Goal: Task Accomplishment & Management: Use online tool/utility

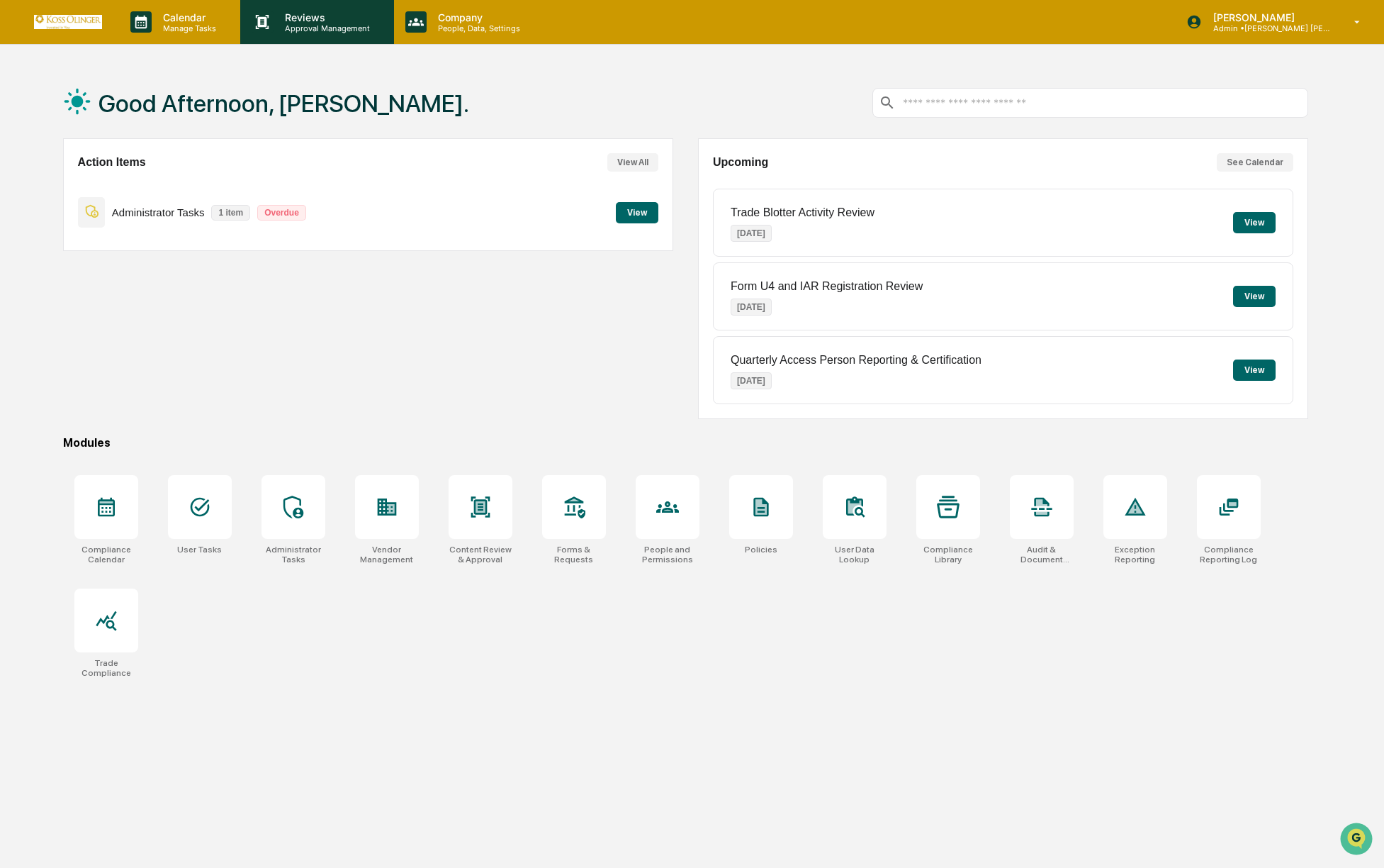
click at [319, 28] on p "Approval Management" at bounding box center [325, 28] width 103 height 10
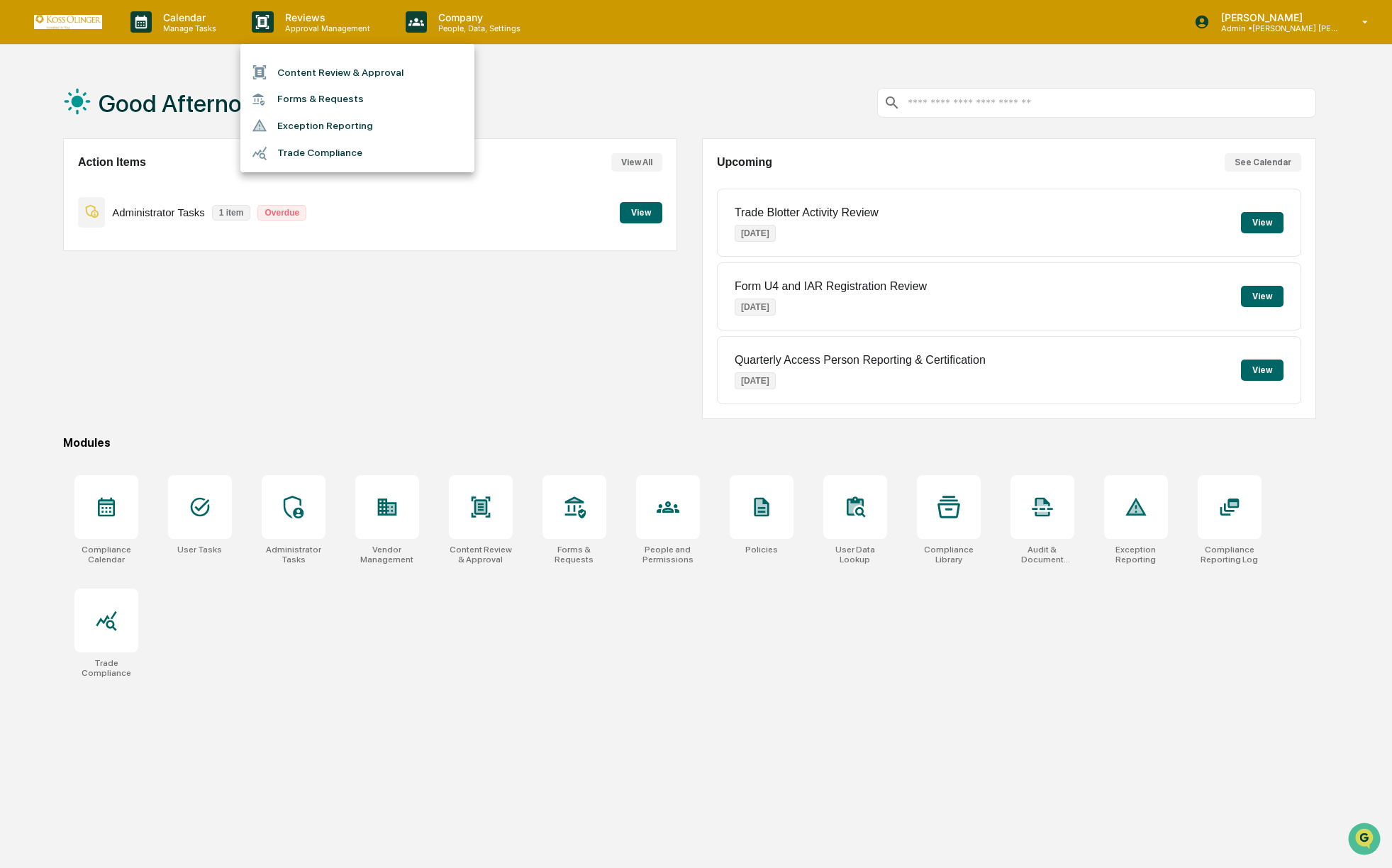
click at [312, 148] on li "Trade Compliance" at bounding box center [357, 153] width 234 height 27
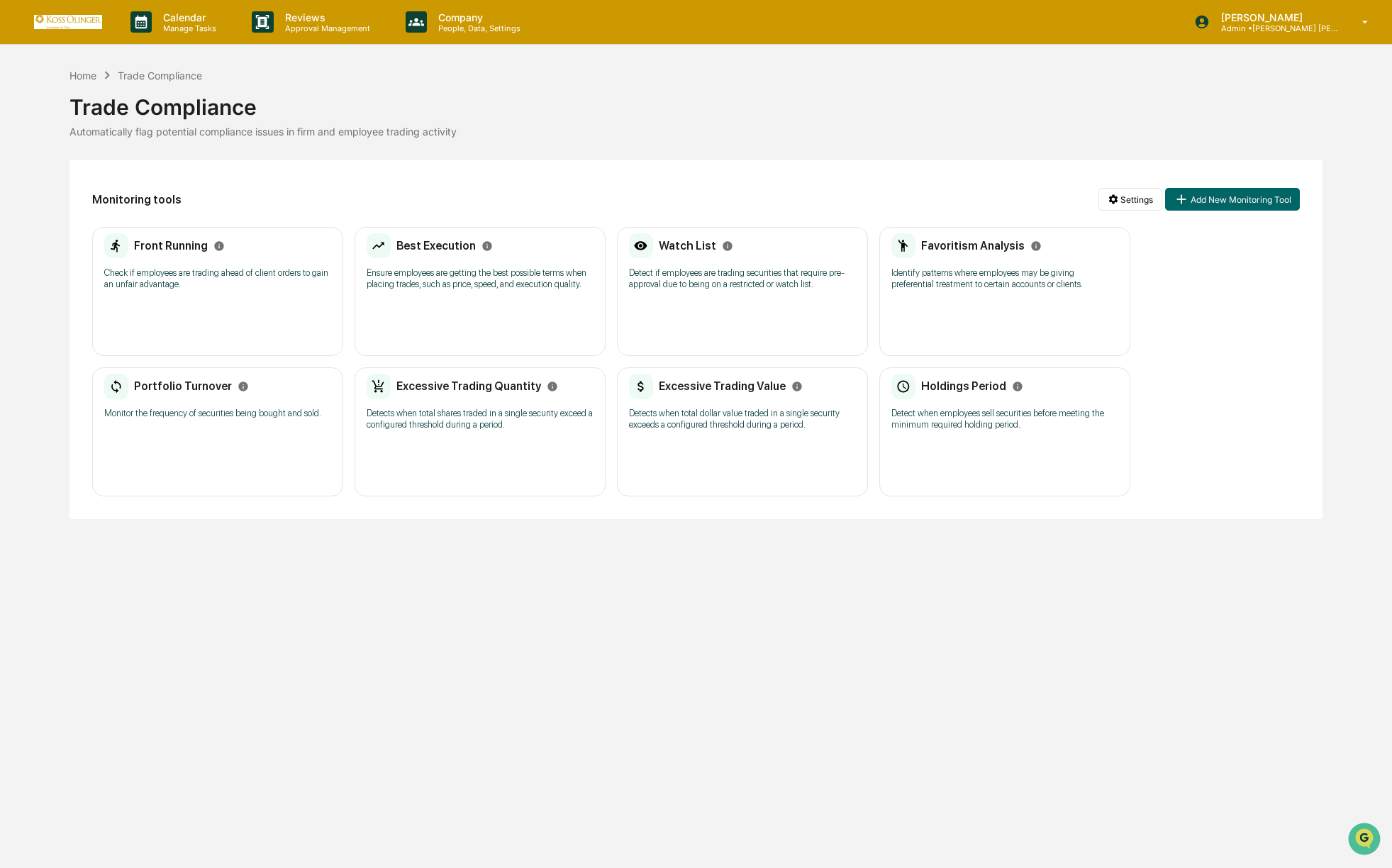
click at [461, 302] on div "Best Execution Ensure employees are getting the best possible terms when placin…" at bounding box center [480, 292] width 251 height 129
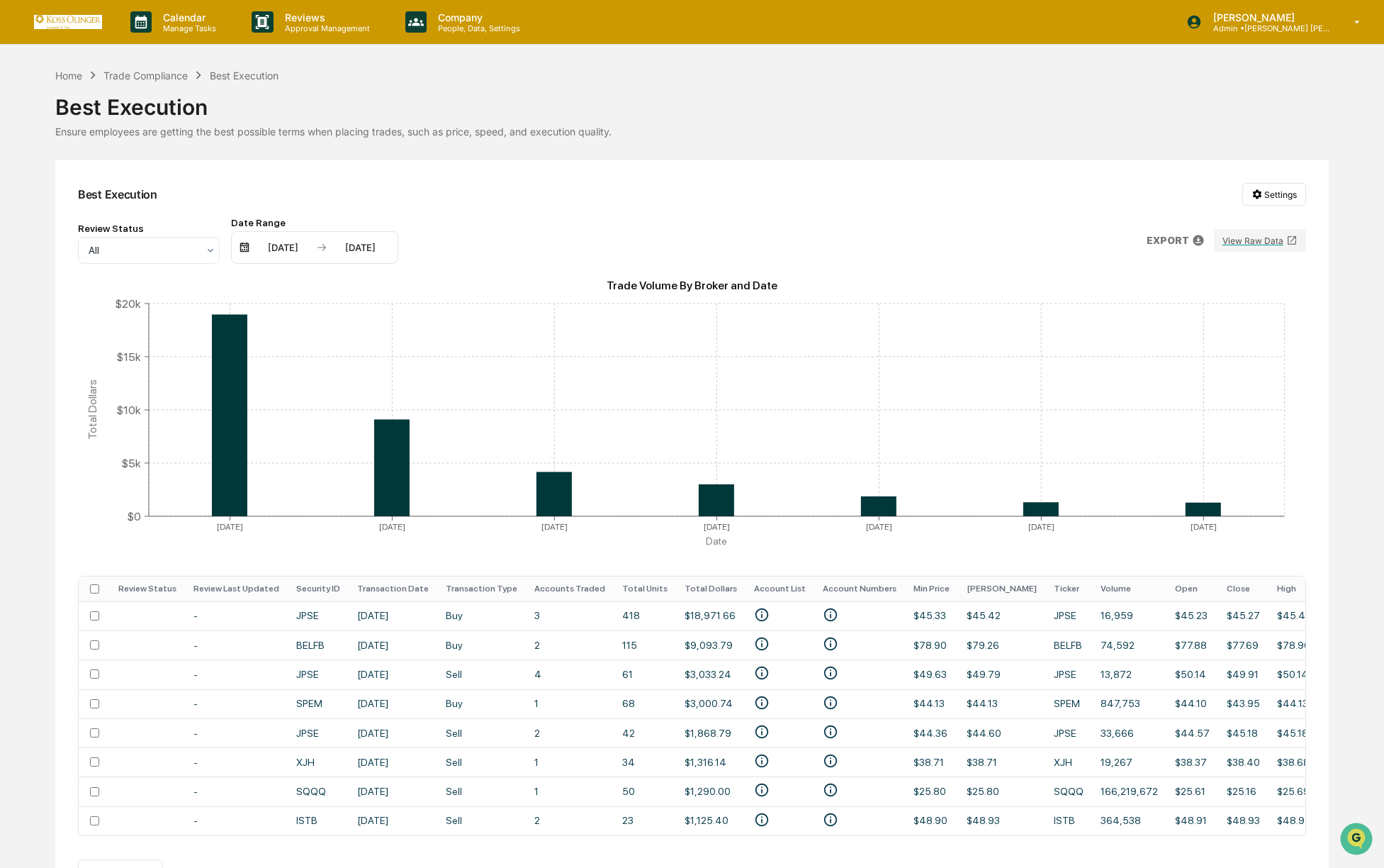
scroll to position [48, 0]
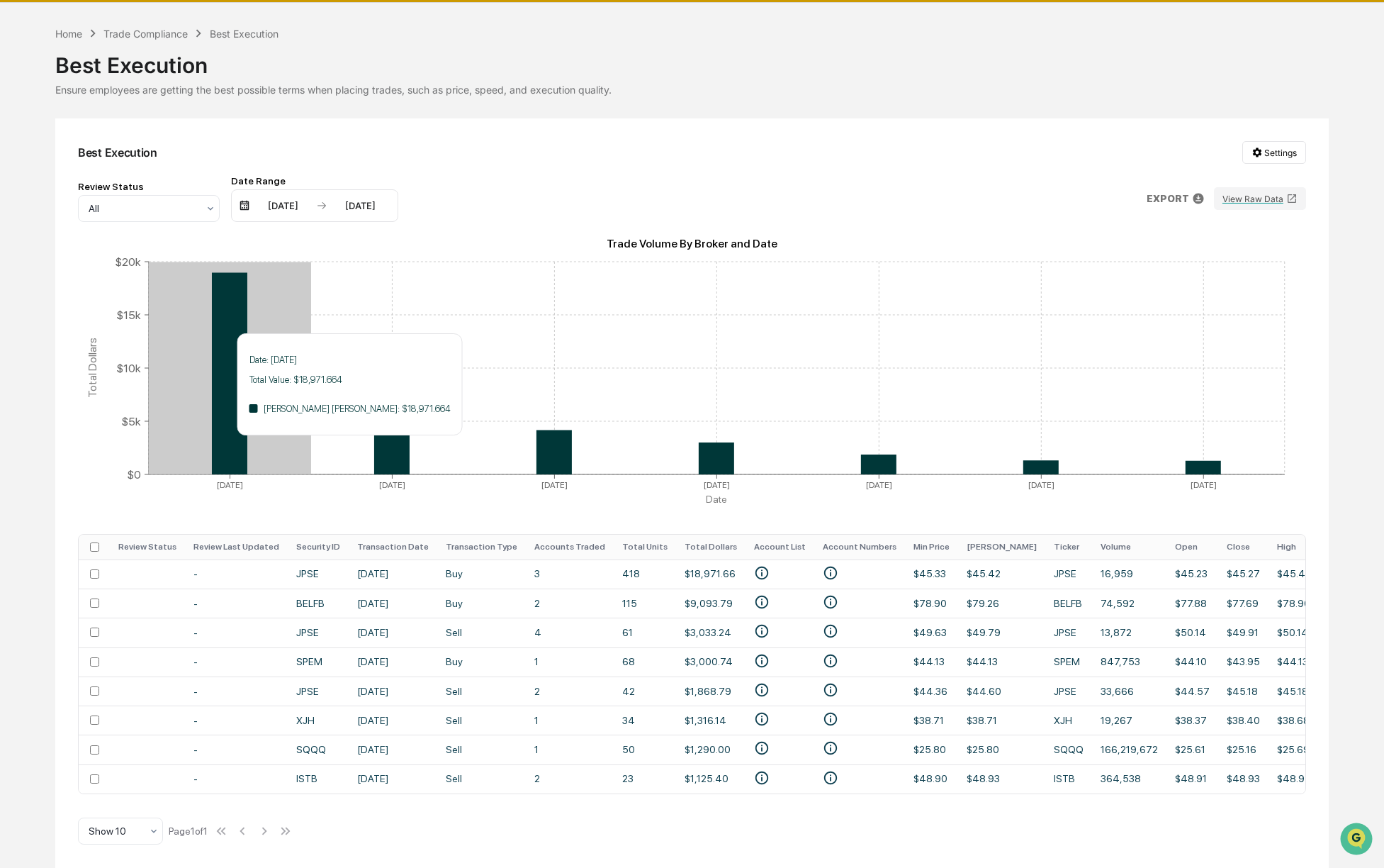
click at [239, 436] on icon at bounding box center [229, 373] width 35 height 202
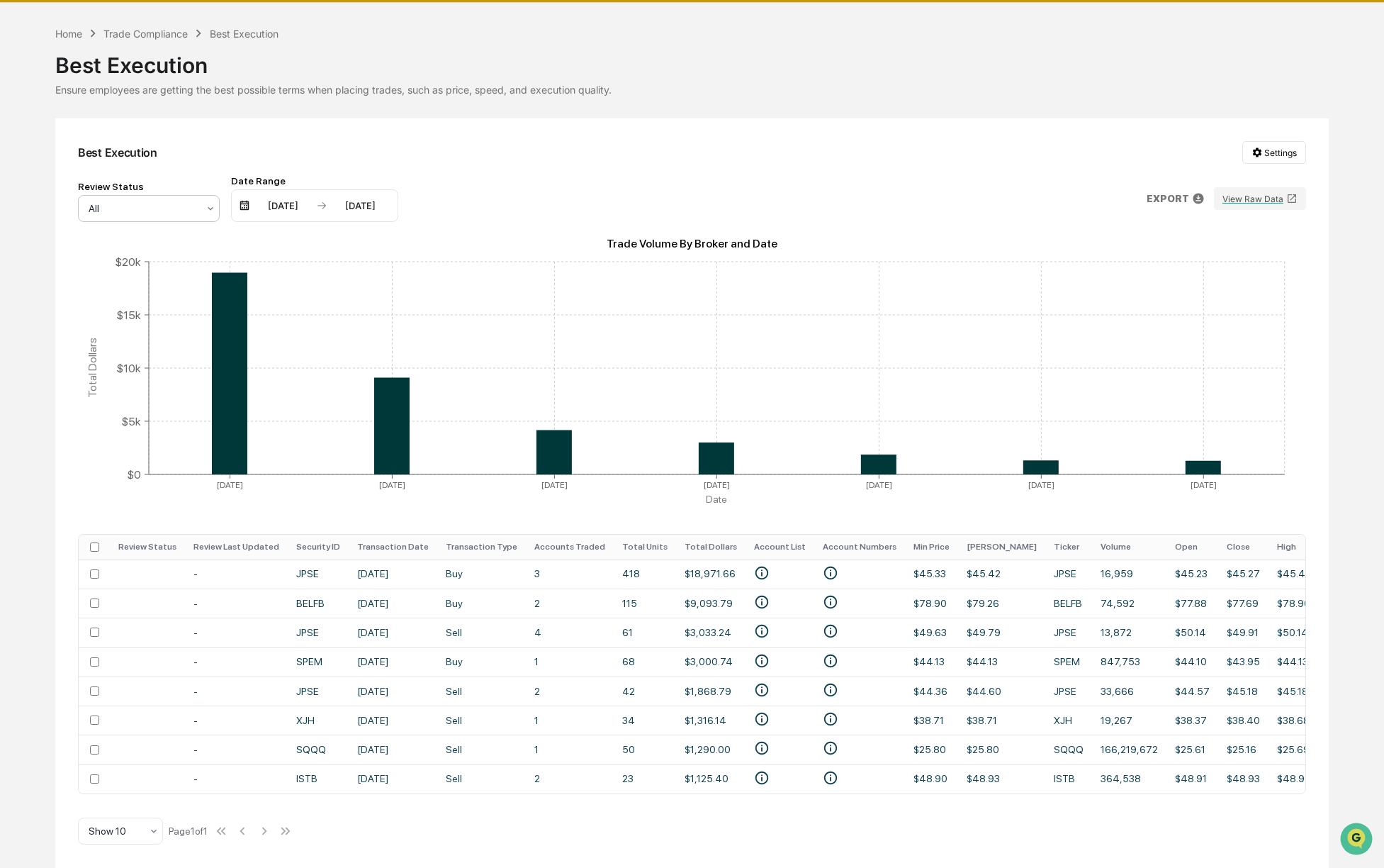
click at [169, 203] on div at bounding box center [144, 208] width 109 height 14
click at [147, 263] on div "Unreviewed" at bounding box center [149, 266] width 140 height 29
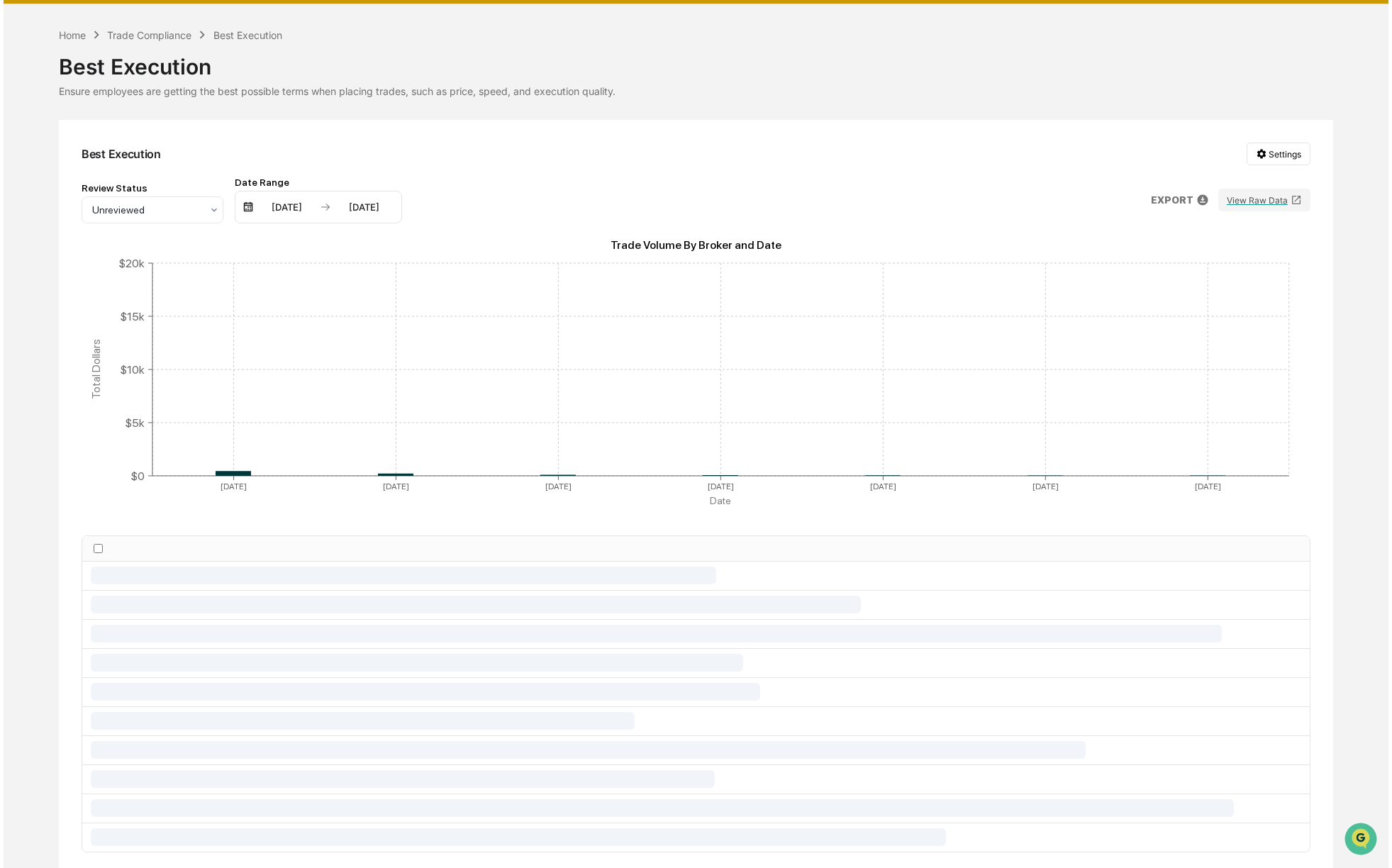
scroll to position [48, 0]
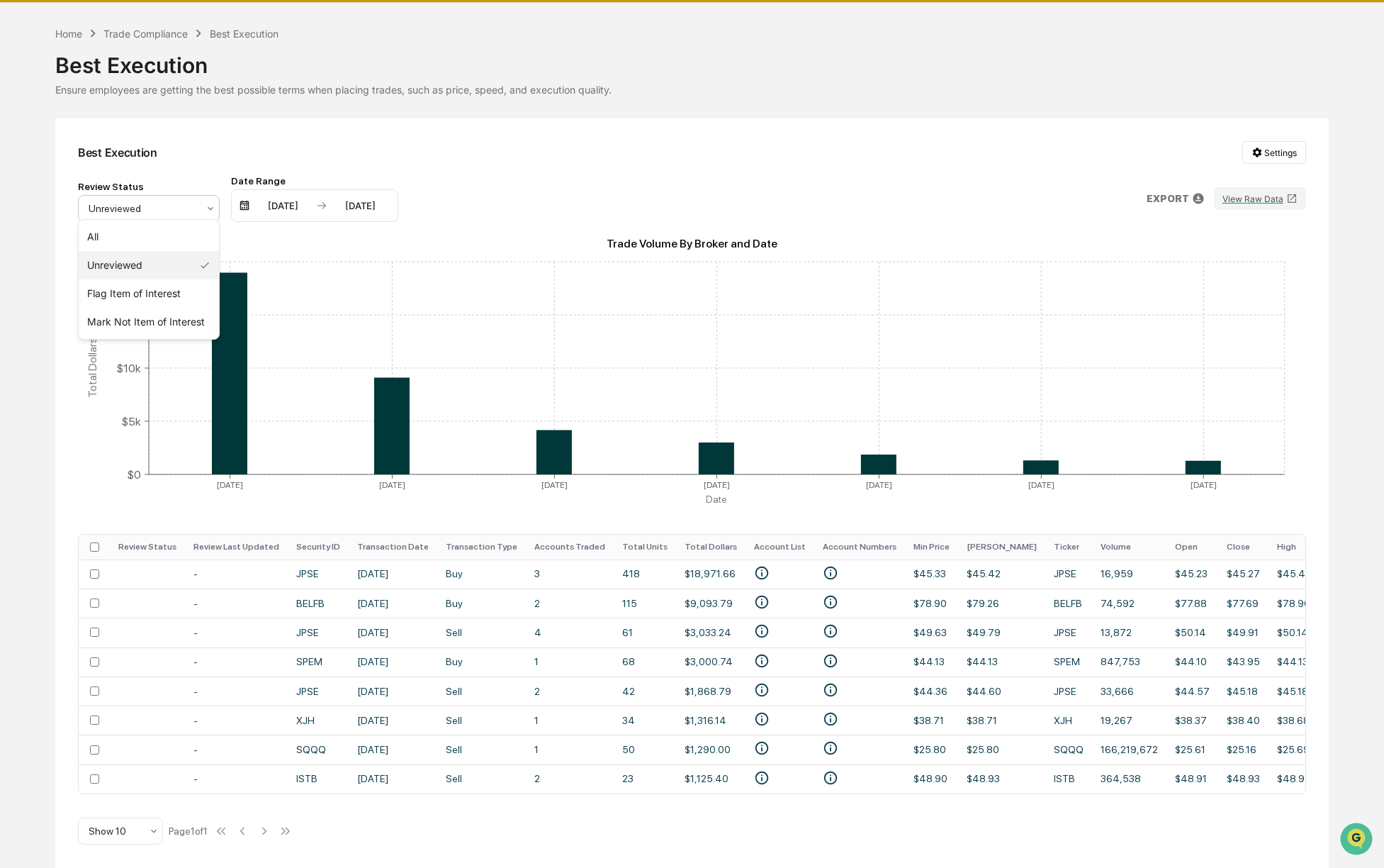
click at [157, 201] on div at bounding box center [144, 208] width 109 height 14
click at [153, 231] on div "All" at bounding box center [149, 237] width 140 height 29
click at [142, 201] on div at bounding box center [144, 208] width 109 height 14
click at [118, 206] on div at bounding box center [144, 208] width 109 height 14
click at [990, 827] on div "Best Execution Settings Review Status All Date Range [DATE] [DATE] EXPORT View …" at bounding box center [692, 493] width 1274 height 750
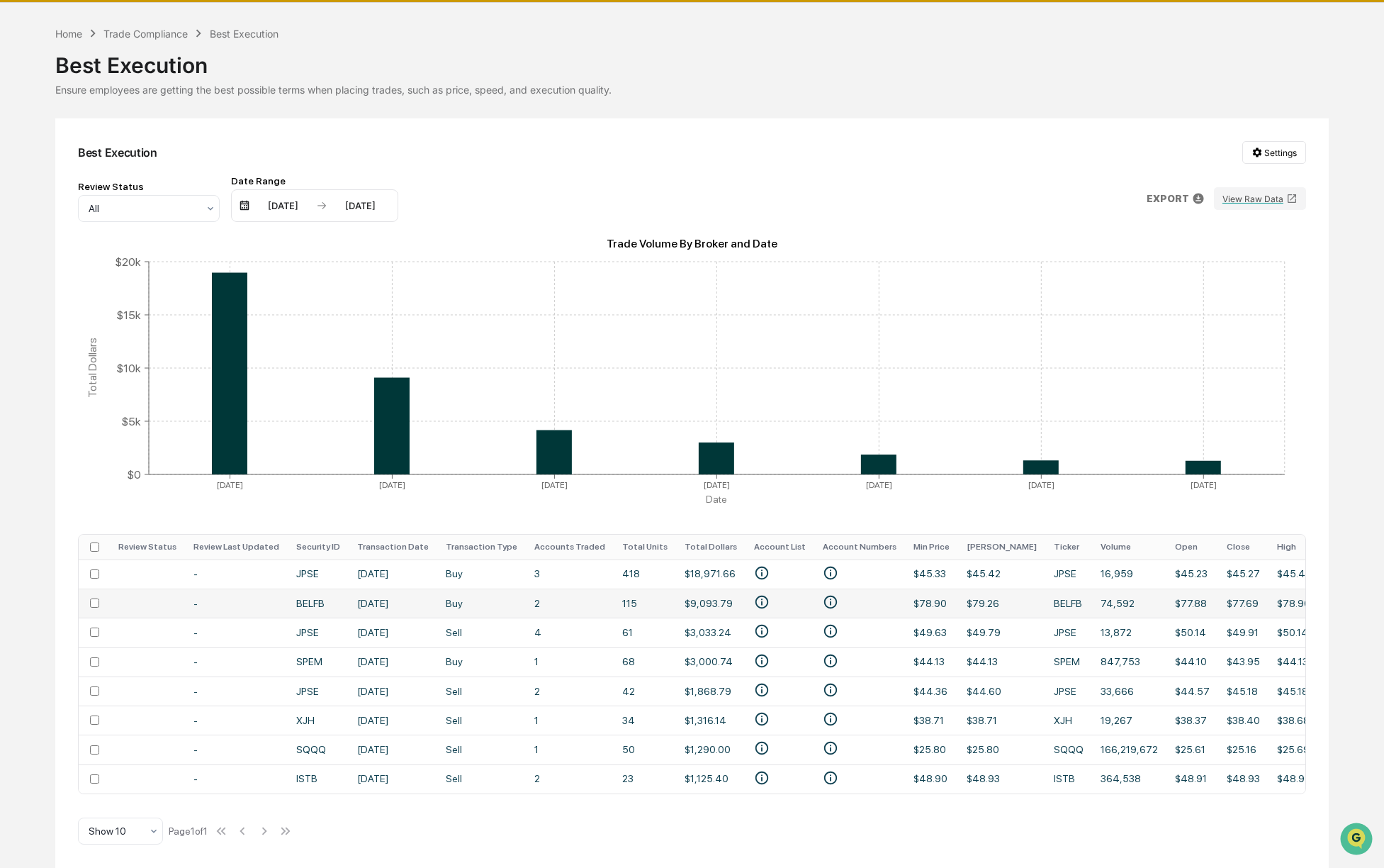
click at [676, 597] on td "$9,093.79" at bounding box center [710, 602] width 69 height 29
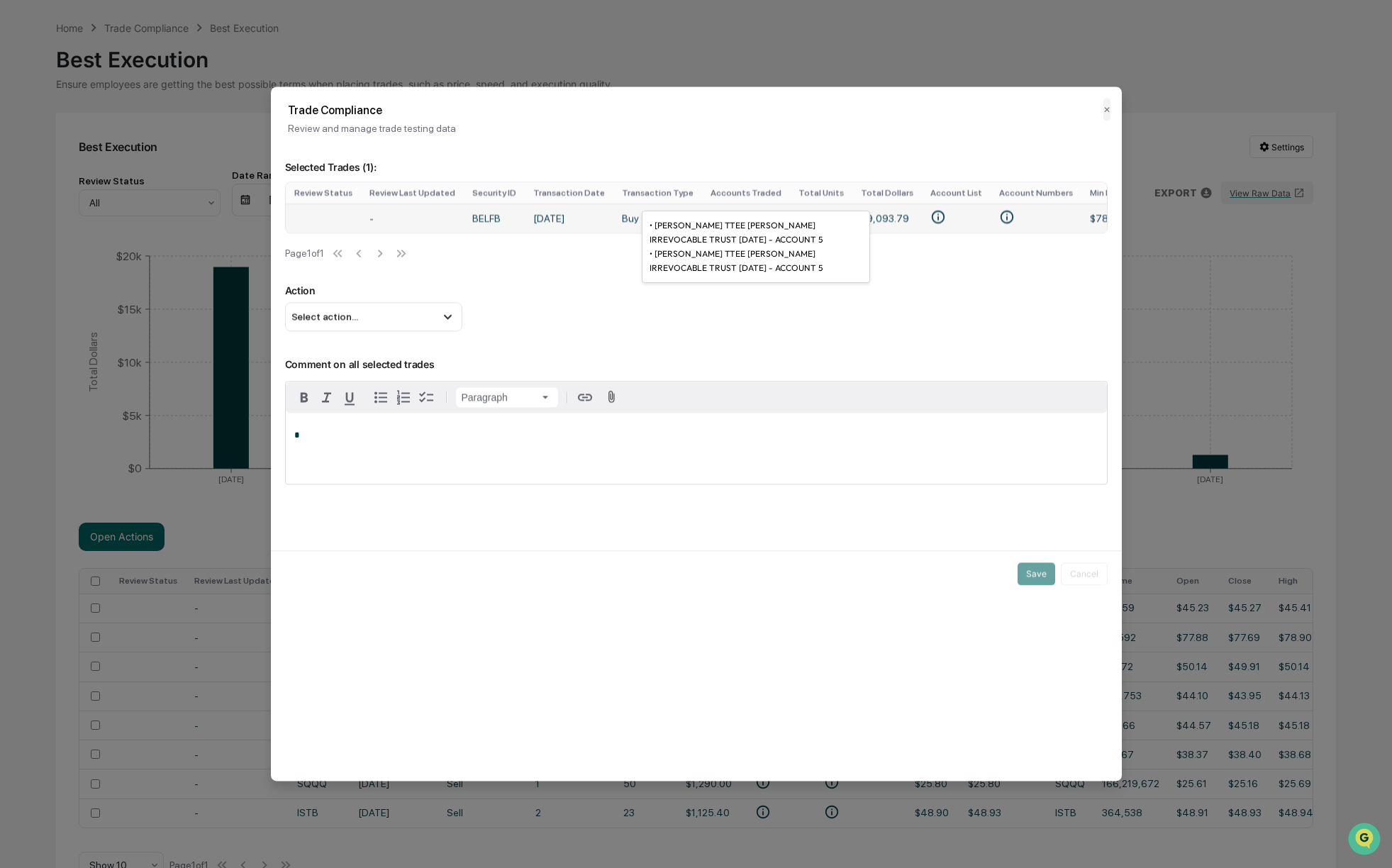
click at [930, 215] on icon "• JOAN E ROTHROCK TTEE JOAN E ROTHROCK IRREVOCABLE TRUST 10/30/2020 - ACCOUNT 5…" at bounding box center [938, 216] width 15 height 15
click at [1000, 215] on icon "• 0068023329\a• 0094079986" at bounding box center [1007, 216] width 15 height 15
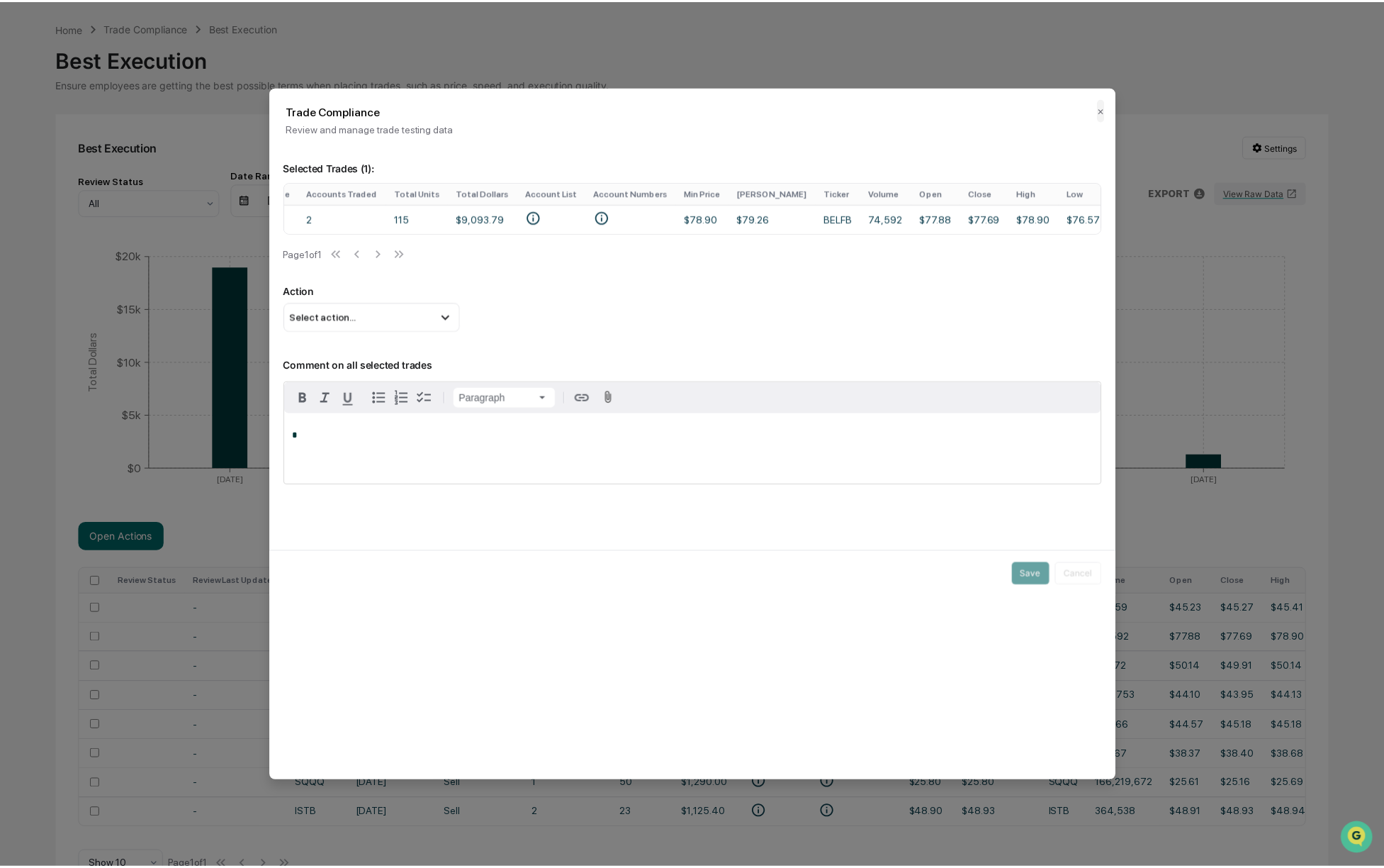
scroll to position [0, 460]
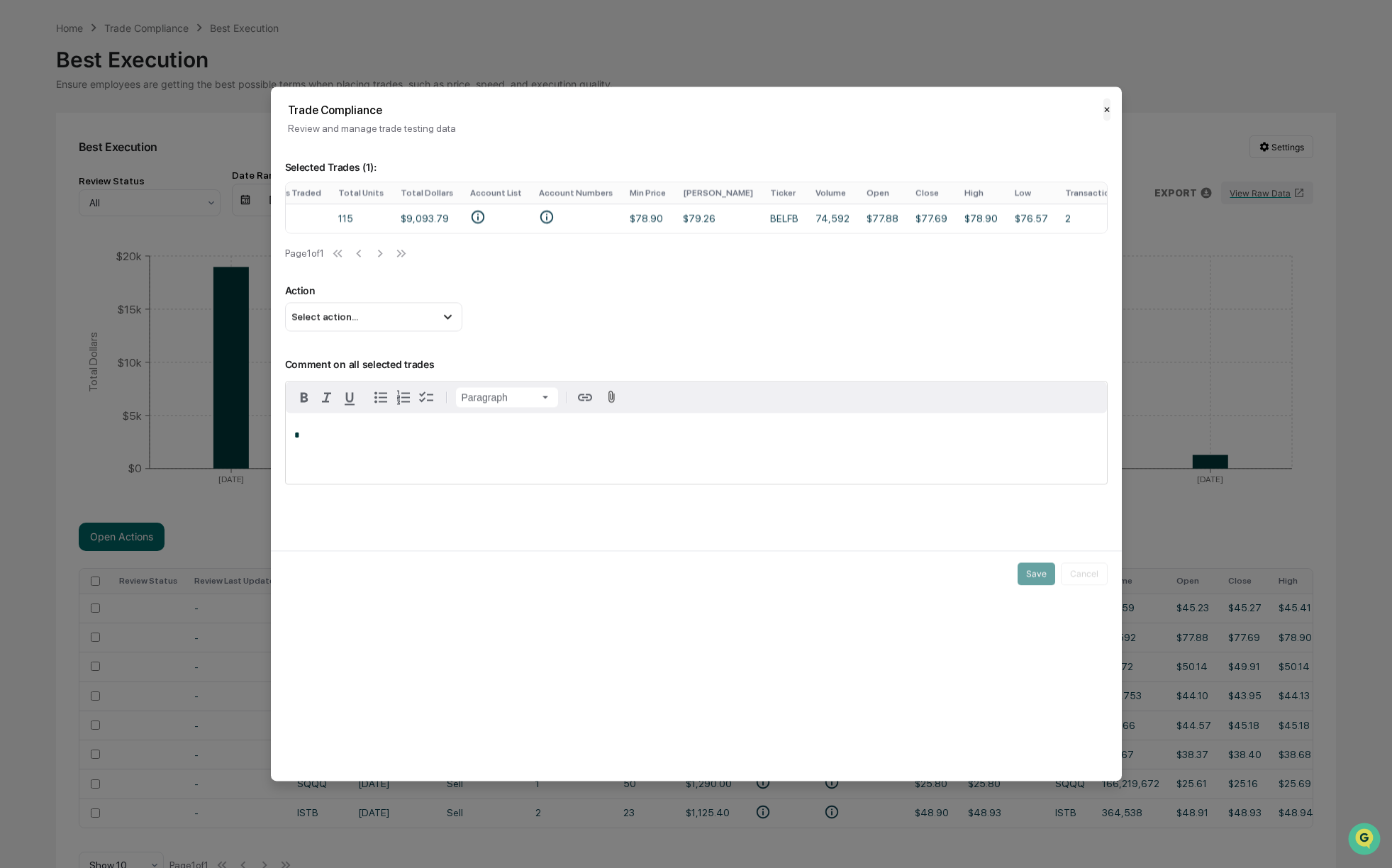
click at [1104, 110] on button "✕" at bounding box center [1107, 109] width 7 height 22
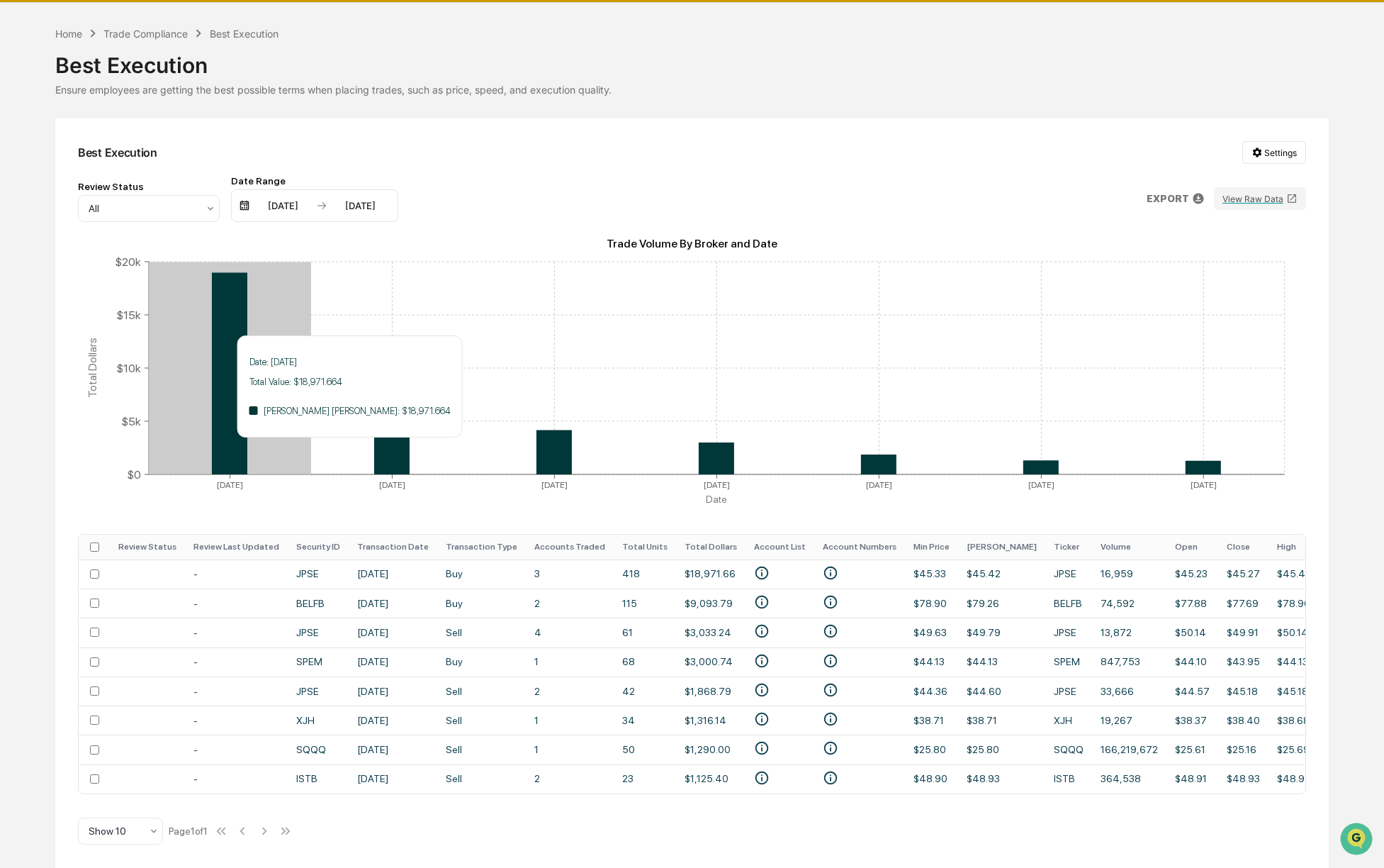
scroll to position [0, 0]
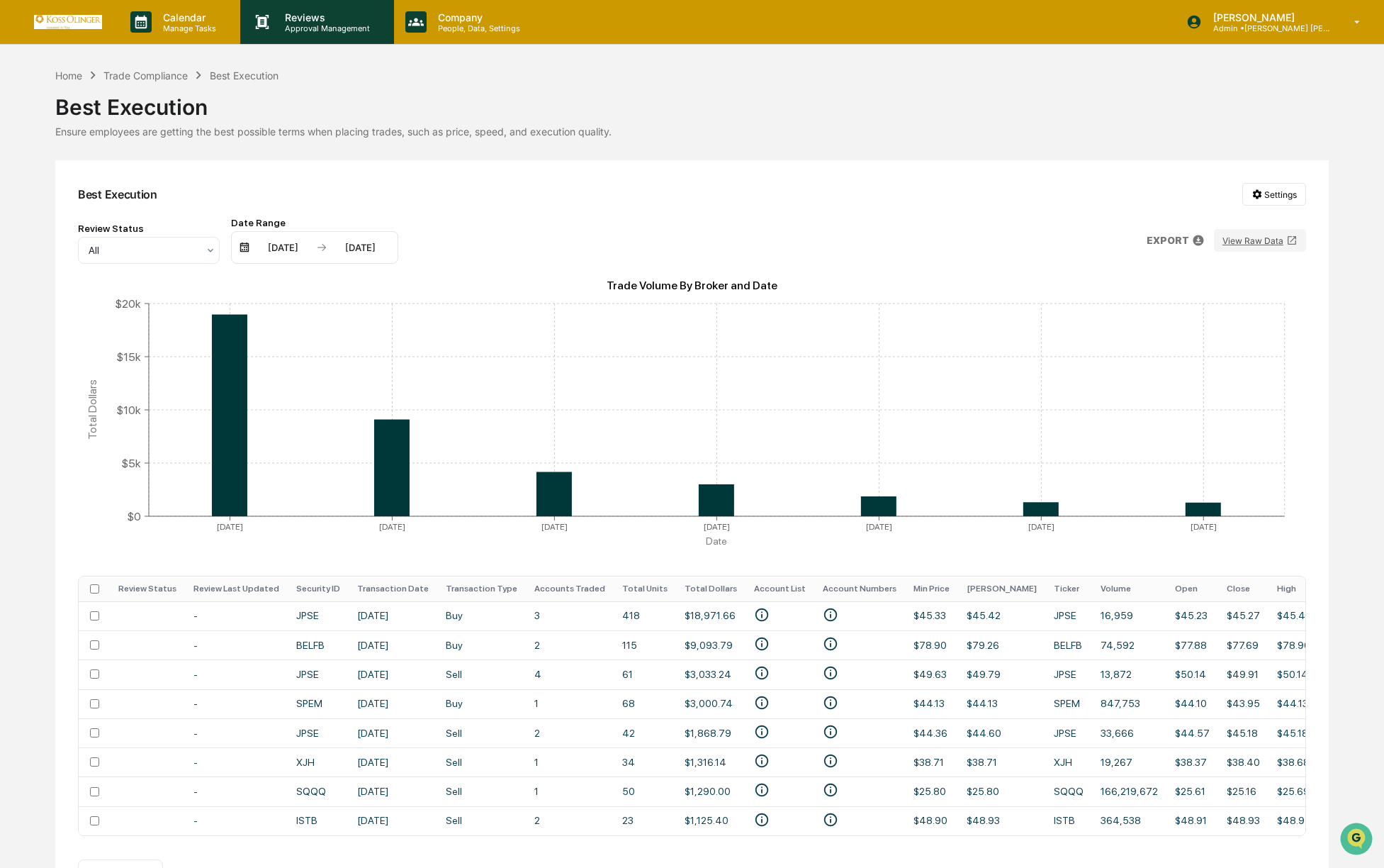
click at [315, 17] on p "Reviews" at bounding box center [325, 17] width 103 height 12
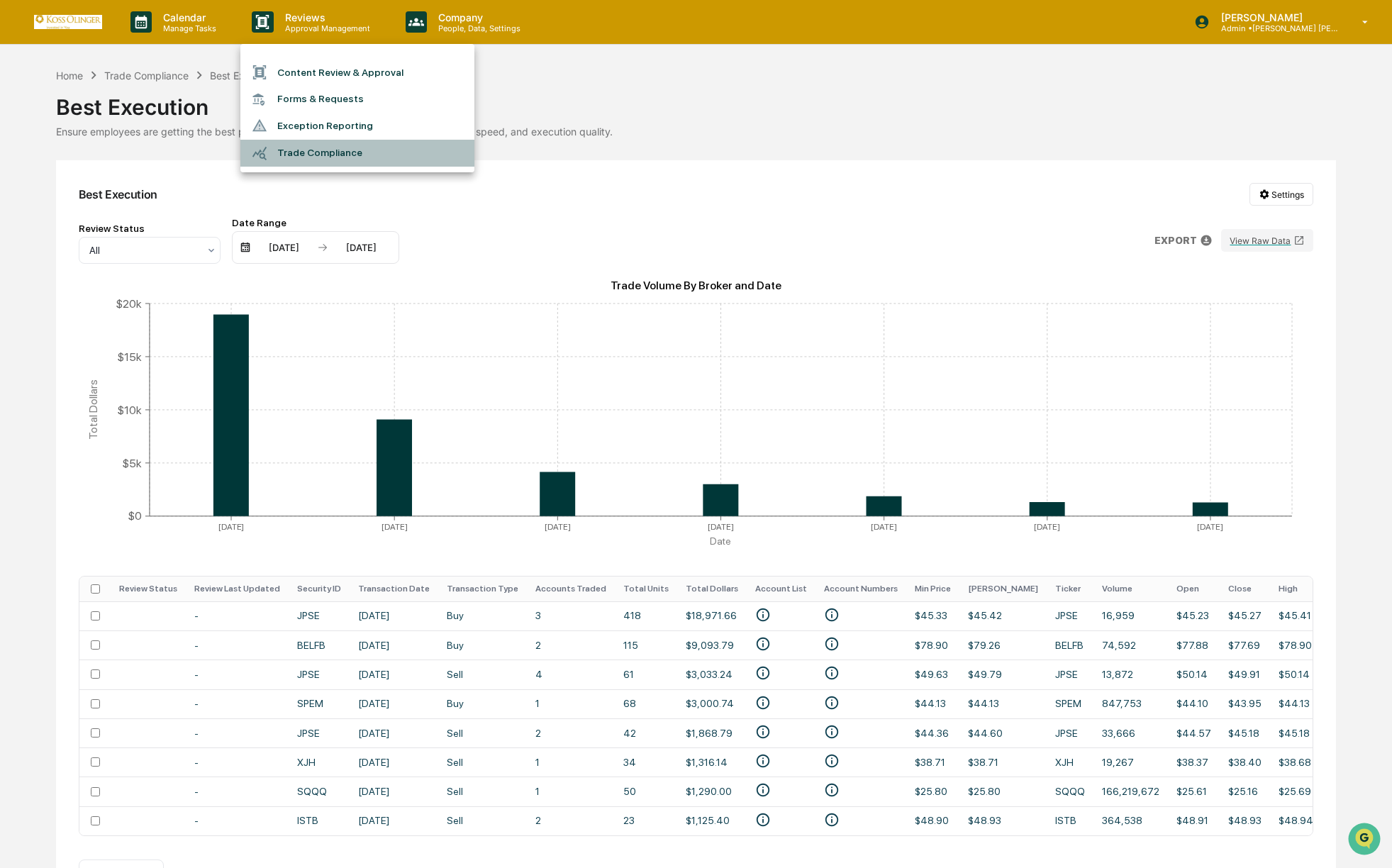
click at [329, 151] on li "Trade Compliance" at bounding box center [357, 153] width 234 height 27
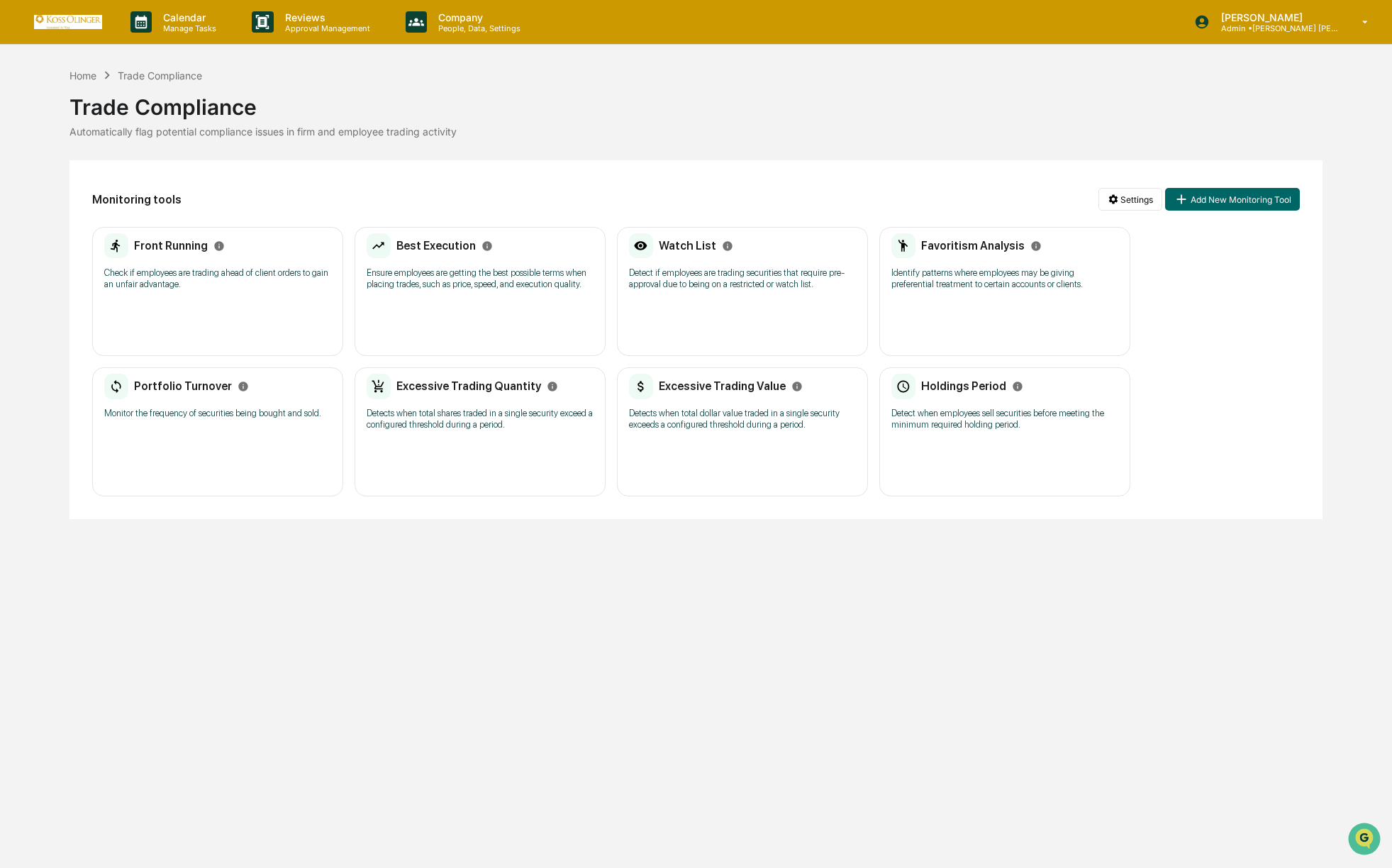
click at [242, 273] on p "Check if employees are trading ahead of client orders to gain an unfair advanta…" at bounding box center [217, 278] width 227 height 22
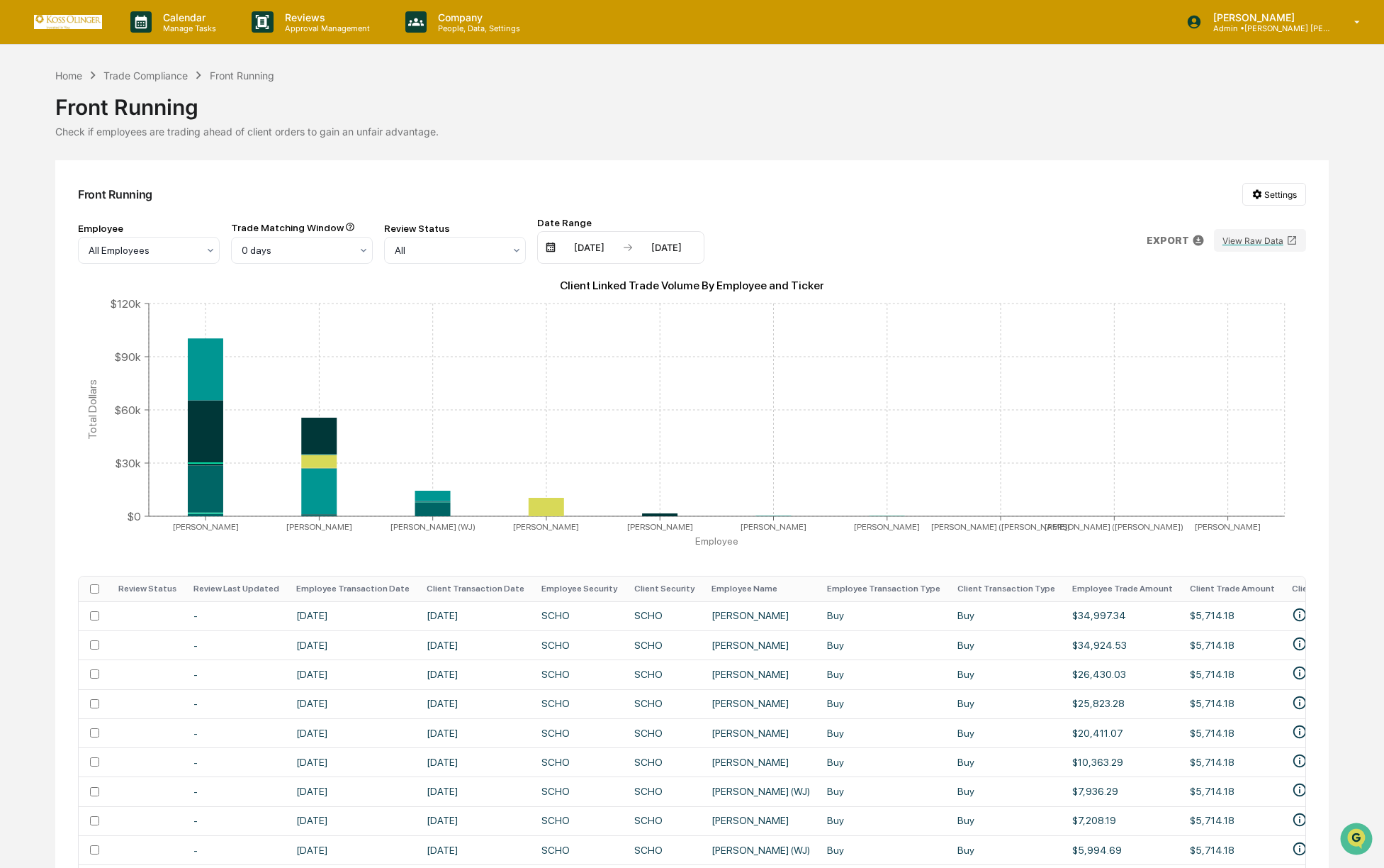
scroll to position [106, 0]
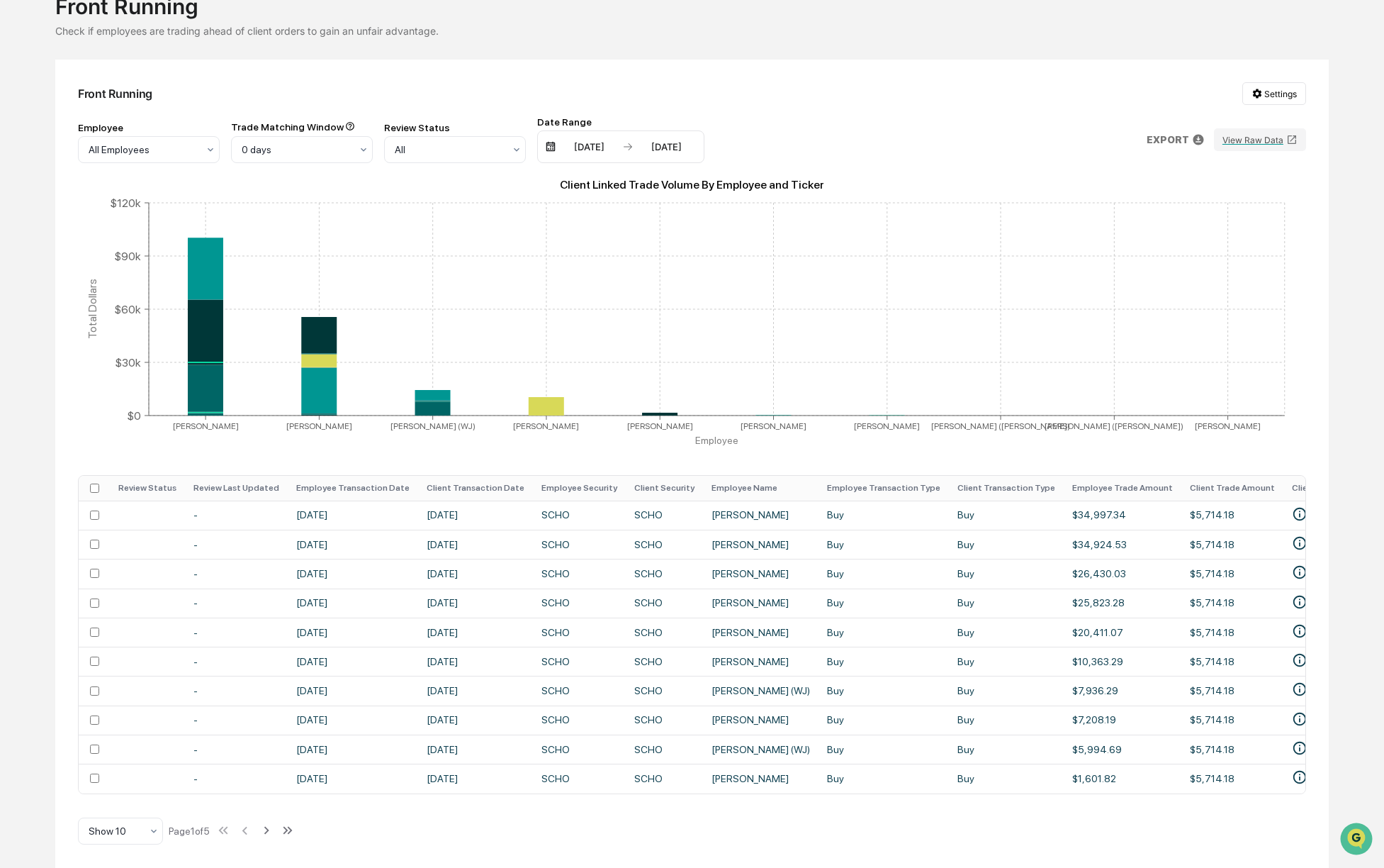
drag, startPoint x: 705, startPoint y: 793, endPoint x: 800, endPoint y: 793, distance: 95.0
click at [800, 793] on div "Review Status Review Last Updated Employee Transaction Date Client Transaction …" at bounding box center [692, 634] width 1229 height 319
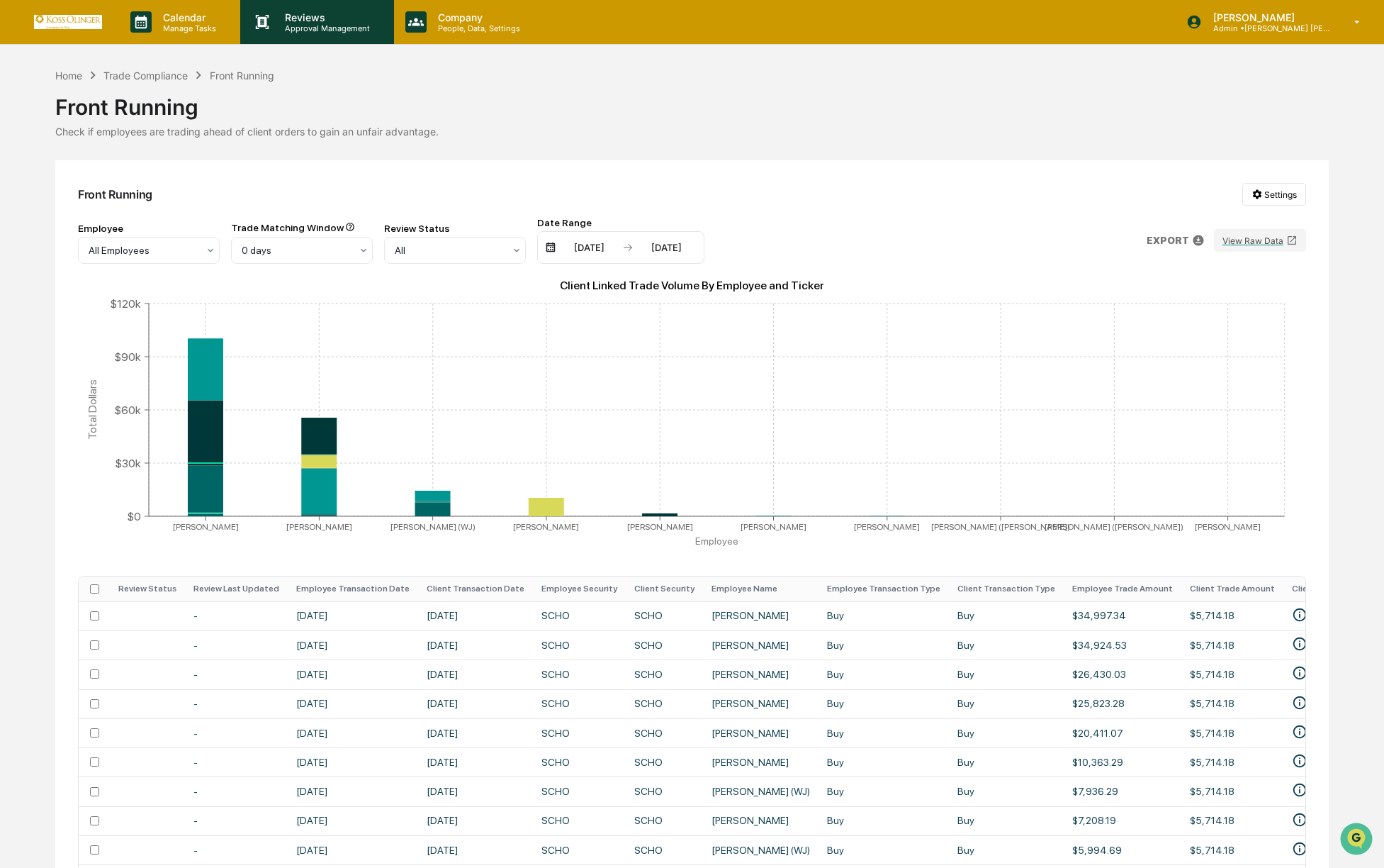
click at [325, 31] on p "Approval Management" at bounding box center [325, 28] width 103 height 10
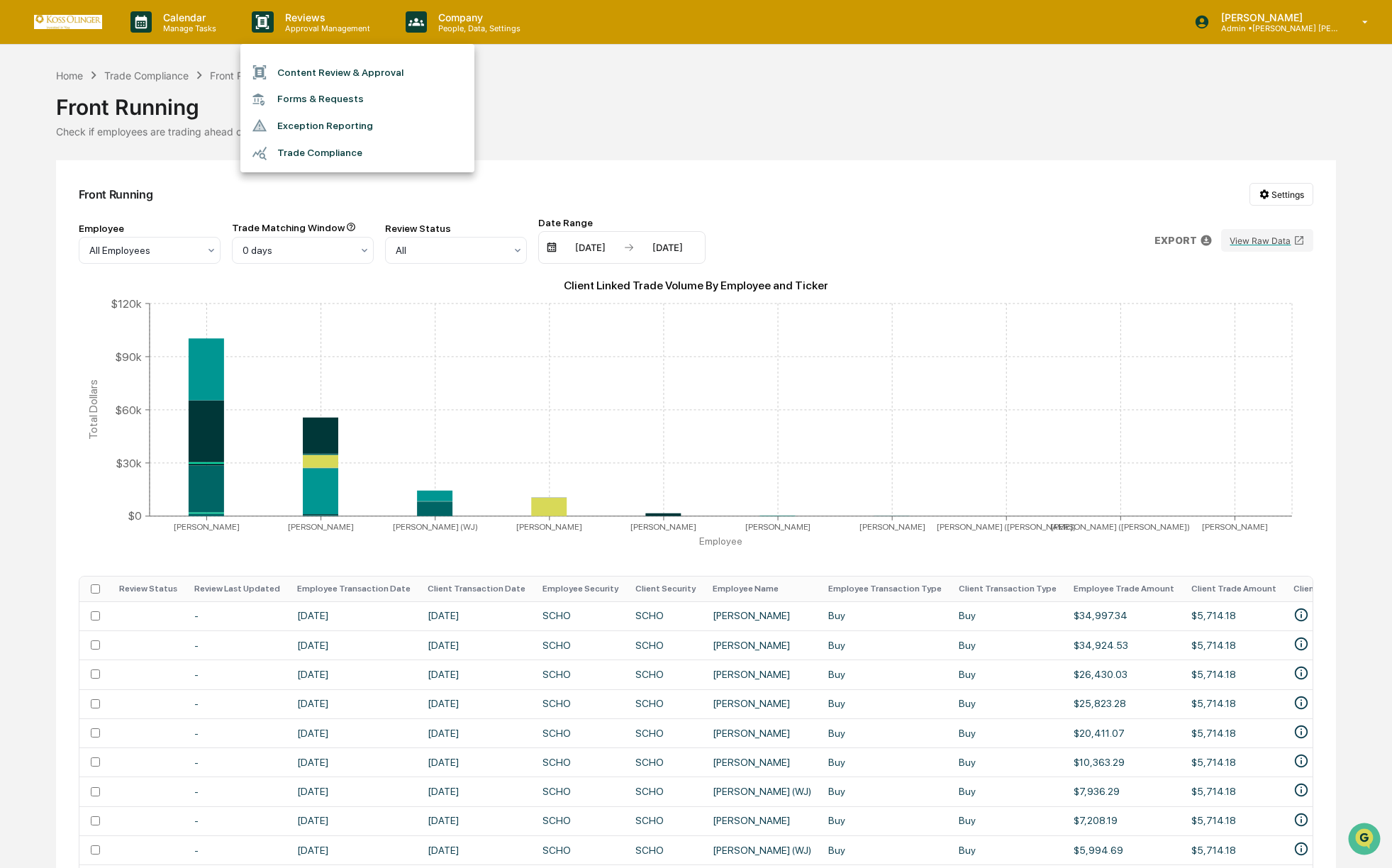
click at [336, 152] on li "Trade Compliance" at bounding box center [357, 153] width 234 height 27
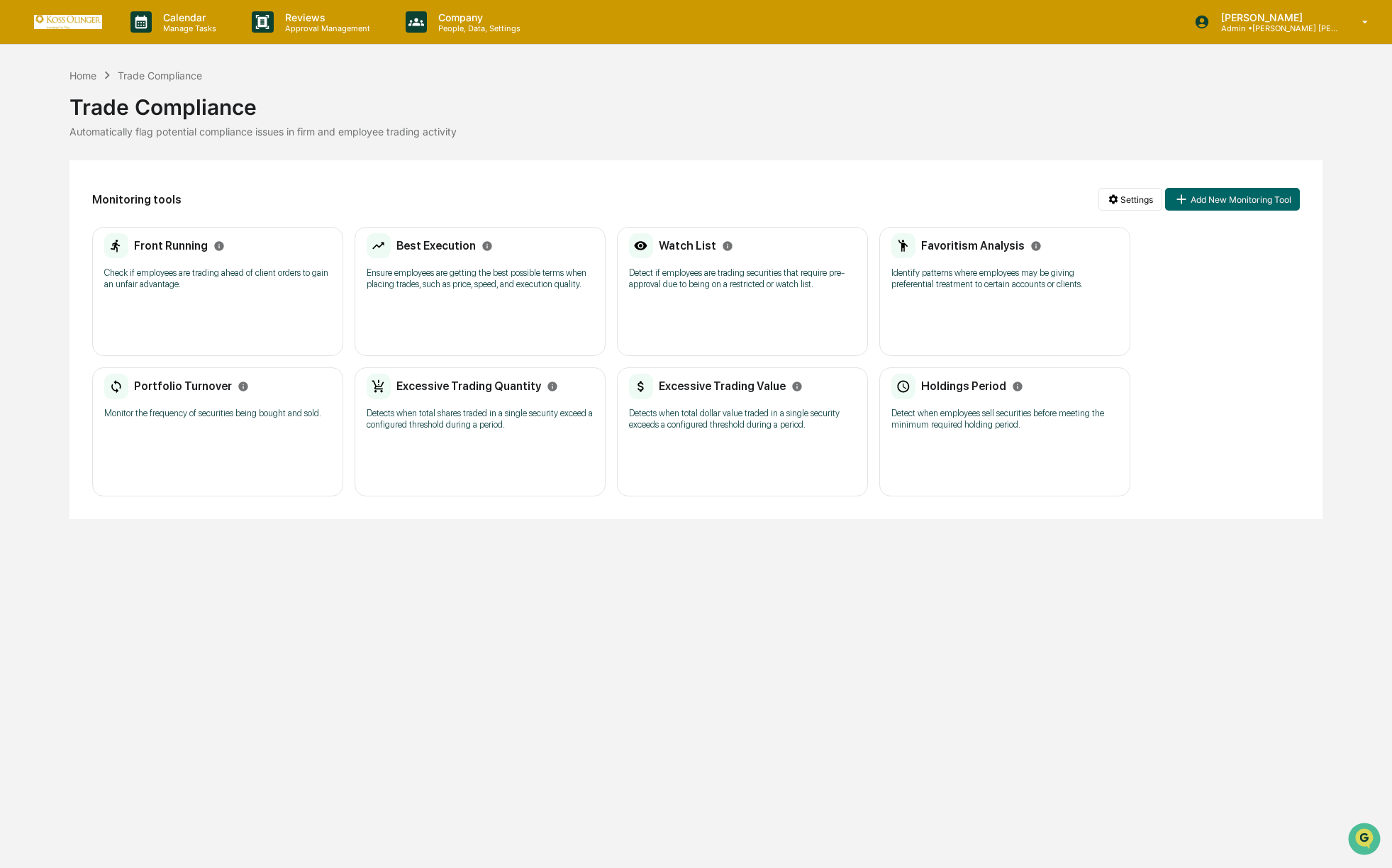
click at [622, 809] on div "Calendar Manage Tasks Reviews Approval Management Company People, Data, Setting…" at bounding box center [696, 434] width 1392 height 868
drag, startPoint x: 693, startPoint y: 828, endPoint x: 683, endPoint y: 828, distance: 10.0
click at [672, 419] on p "Detects when total dollar value traded in a single security exceeds a configure…" at bounding box center [742, 418] width 227 height 22
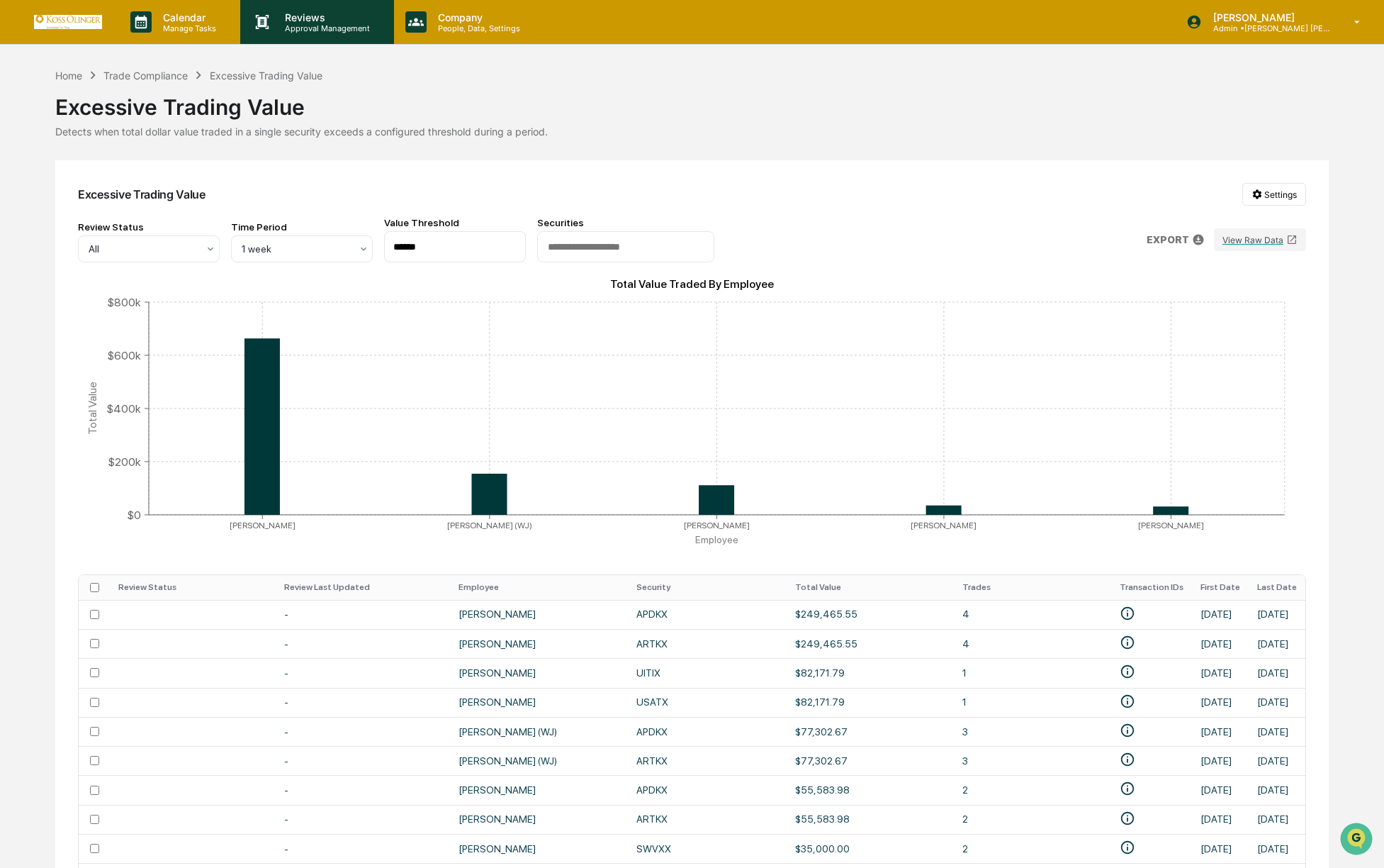
click at [305, 15] on p "Reviews" at bounding box center [325, 17] width 103 height 12
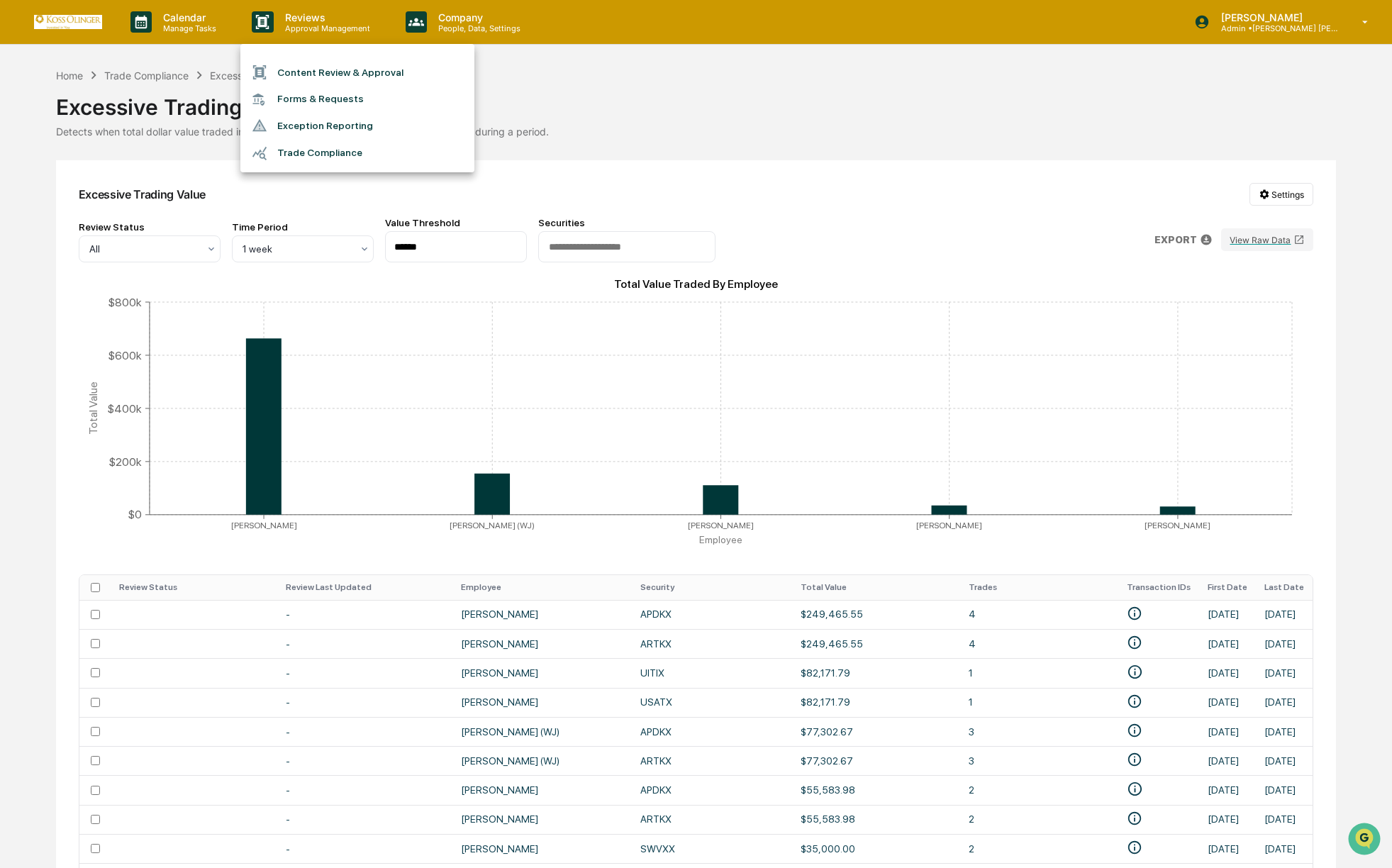
click at [323, 148] on li "Trade Compliance" at bounding box center [357, 153] width 234 height 27
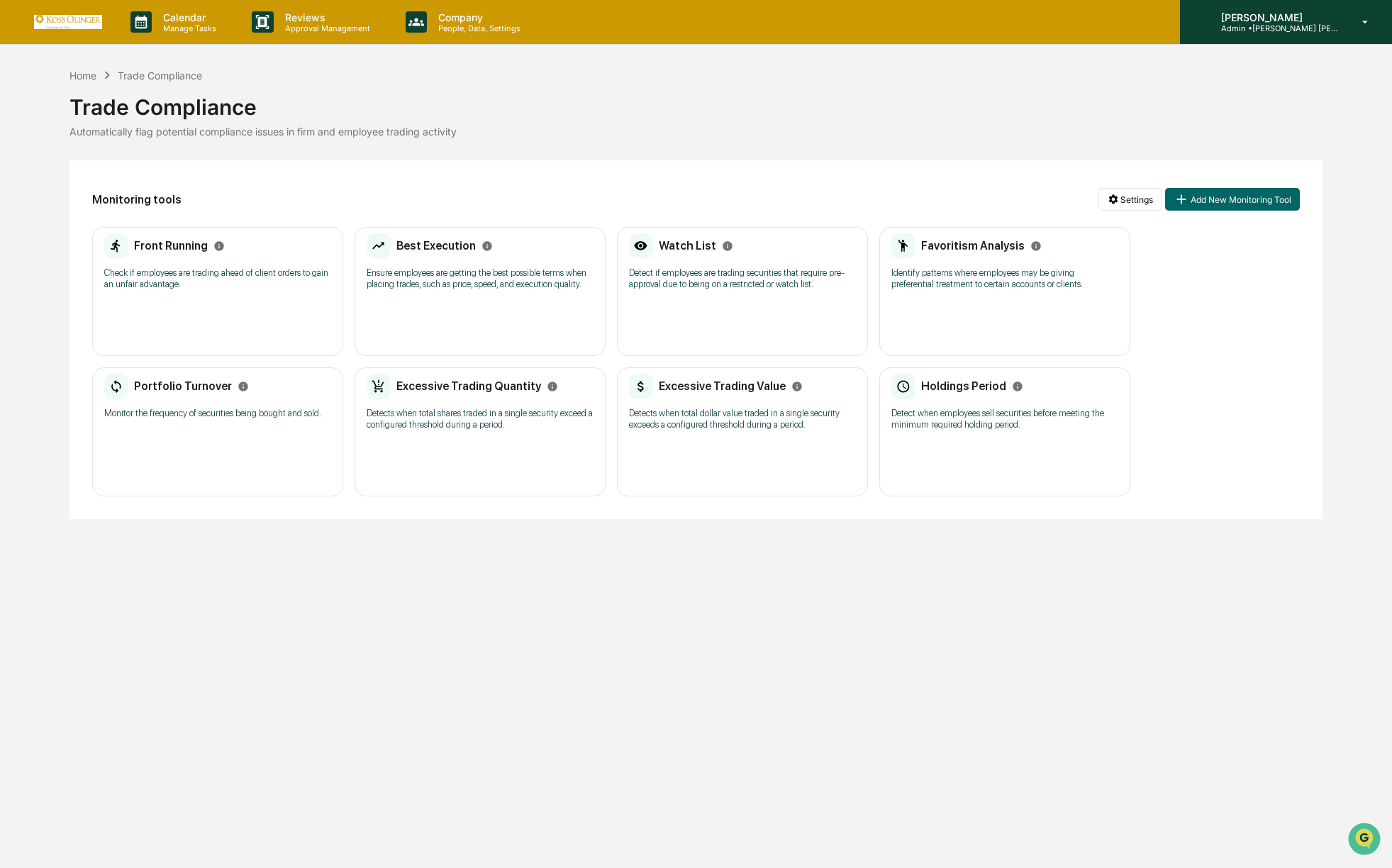
click at [1255, 27] on p "Admin • [PERSON_NAME] [PERSON_NAME] Consulting, LLC" at bounding box center [1275, 28] width 132 height 10
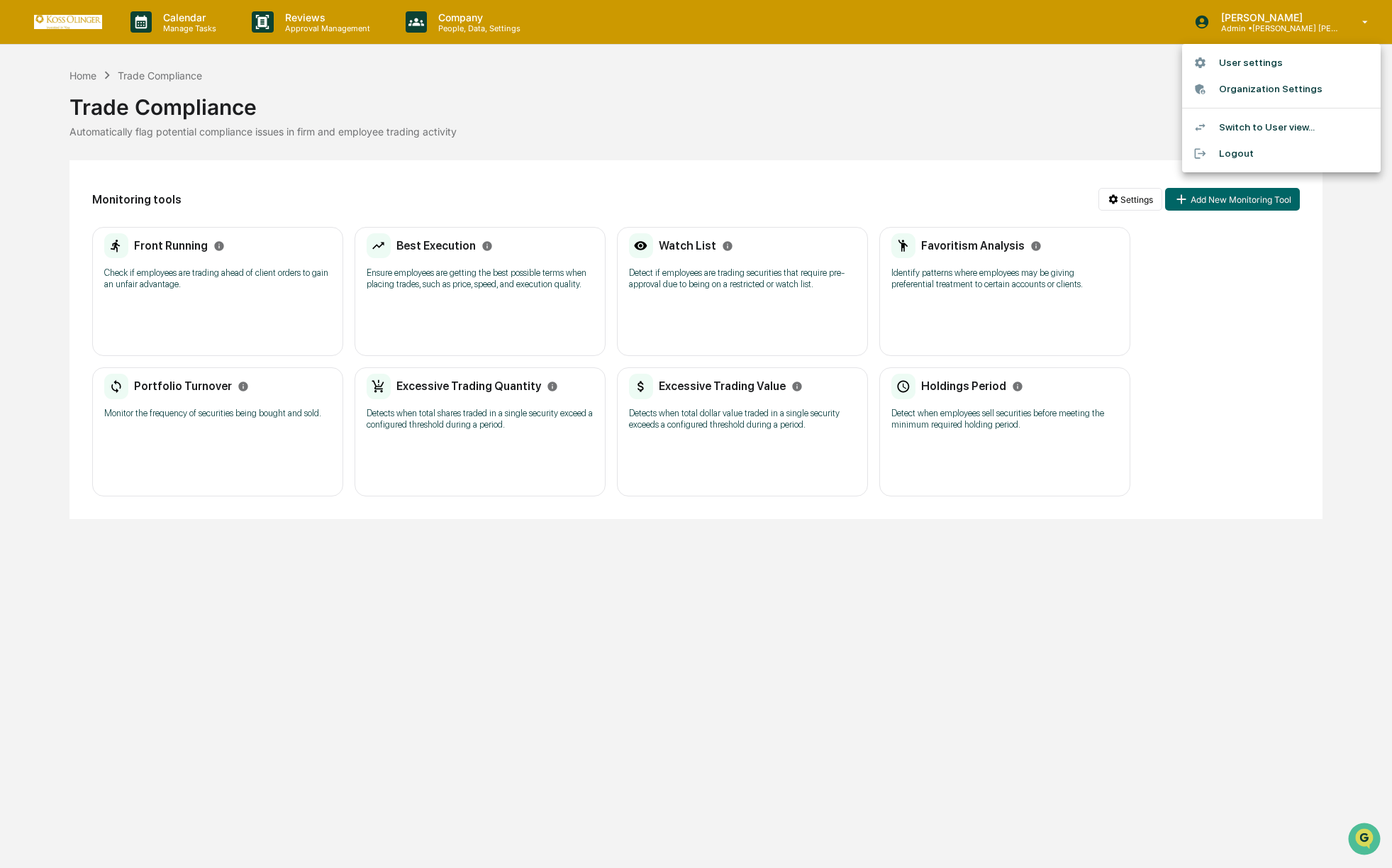
click at [303, 28] on div at bounding box center [696, 434] width 1392 height 868
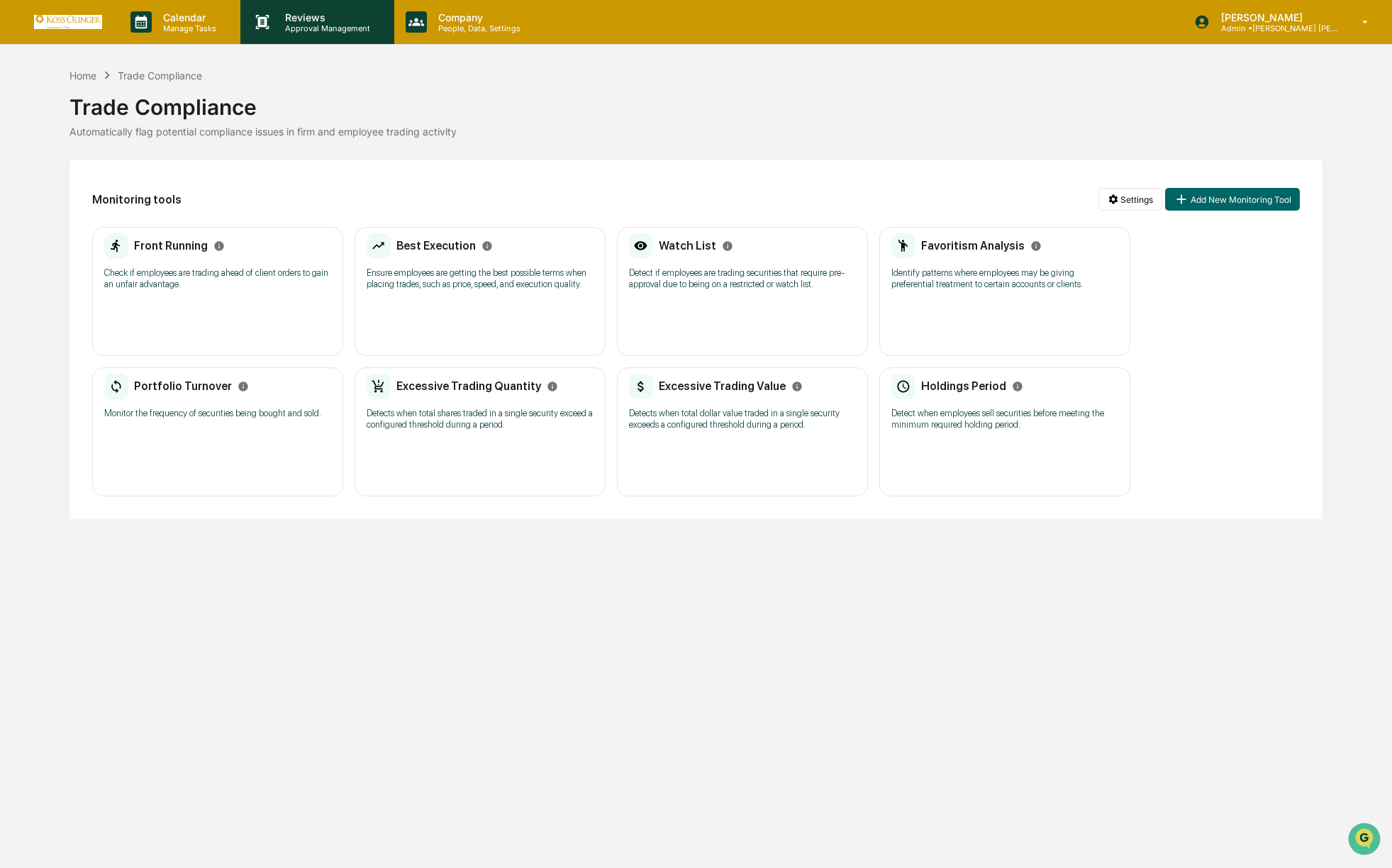
click at [339, 23] on p "Approval Management" at bounding box center [325, 28] width 103 height 10
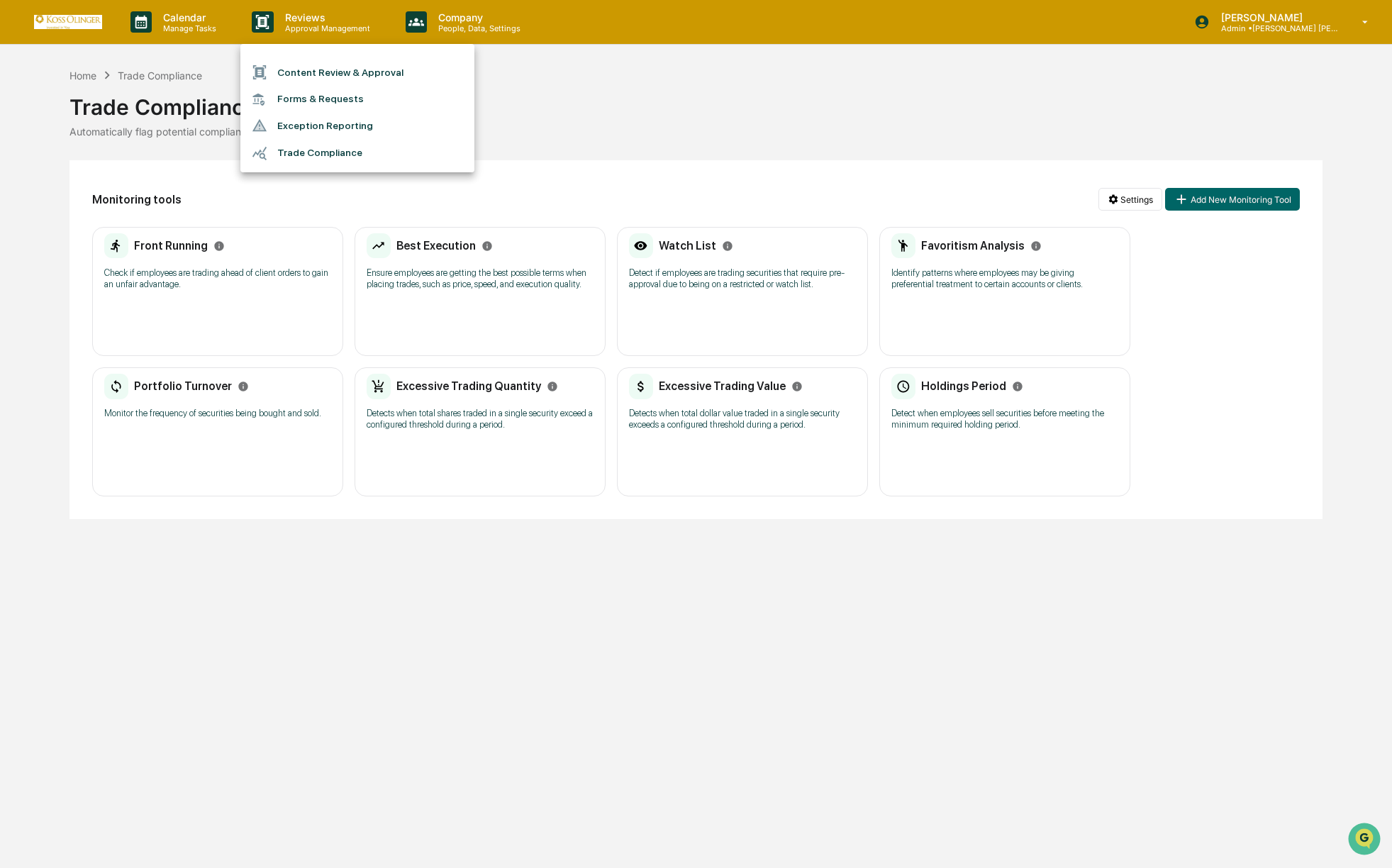
click at [440, 29] on div at bounding box center [696, 434] width 1392 height 868
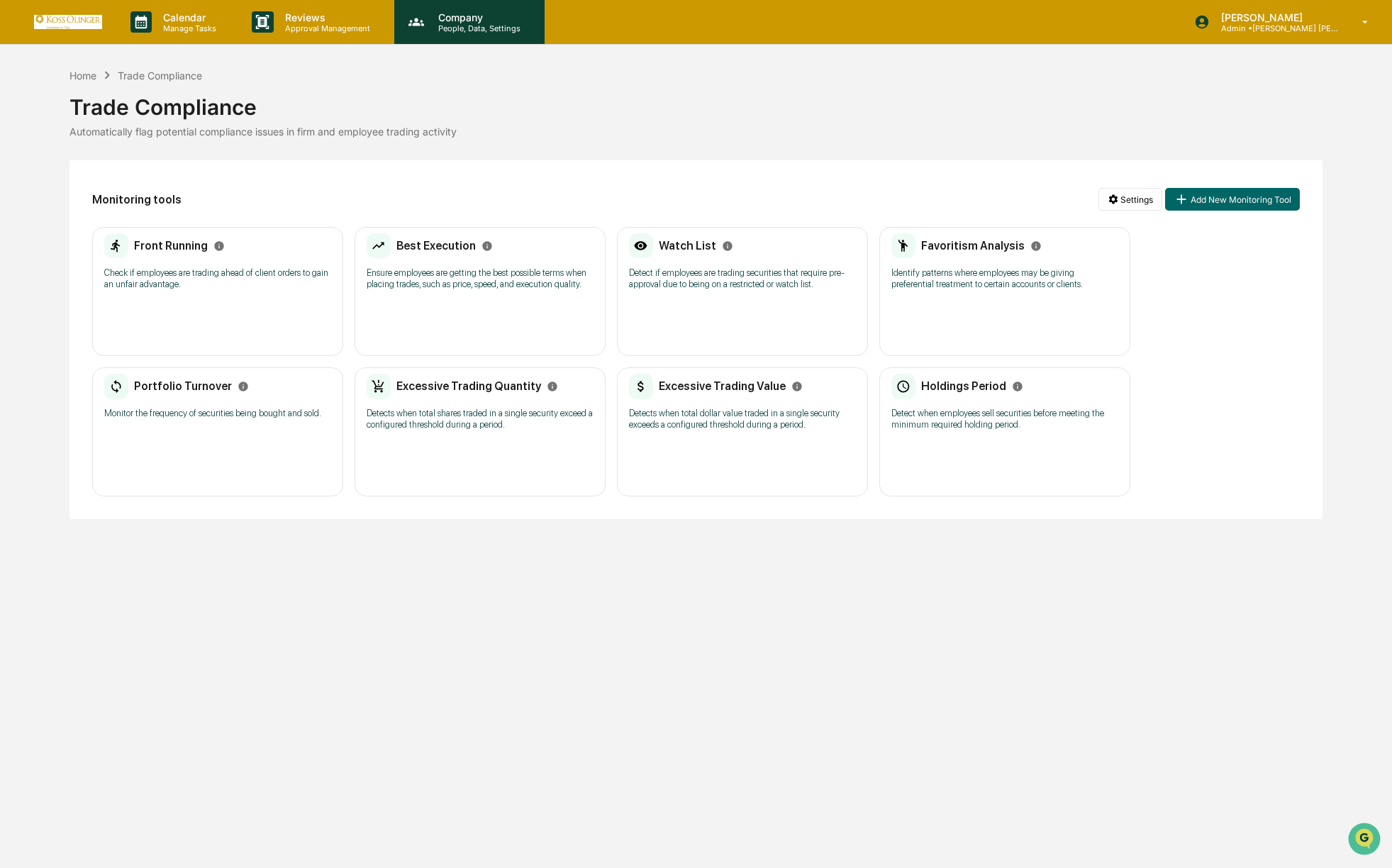
click at [456, 24] on p "People, Data, Settings" at bounding box center [477, 28] width 101 height 10
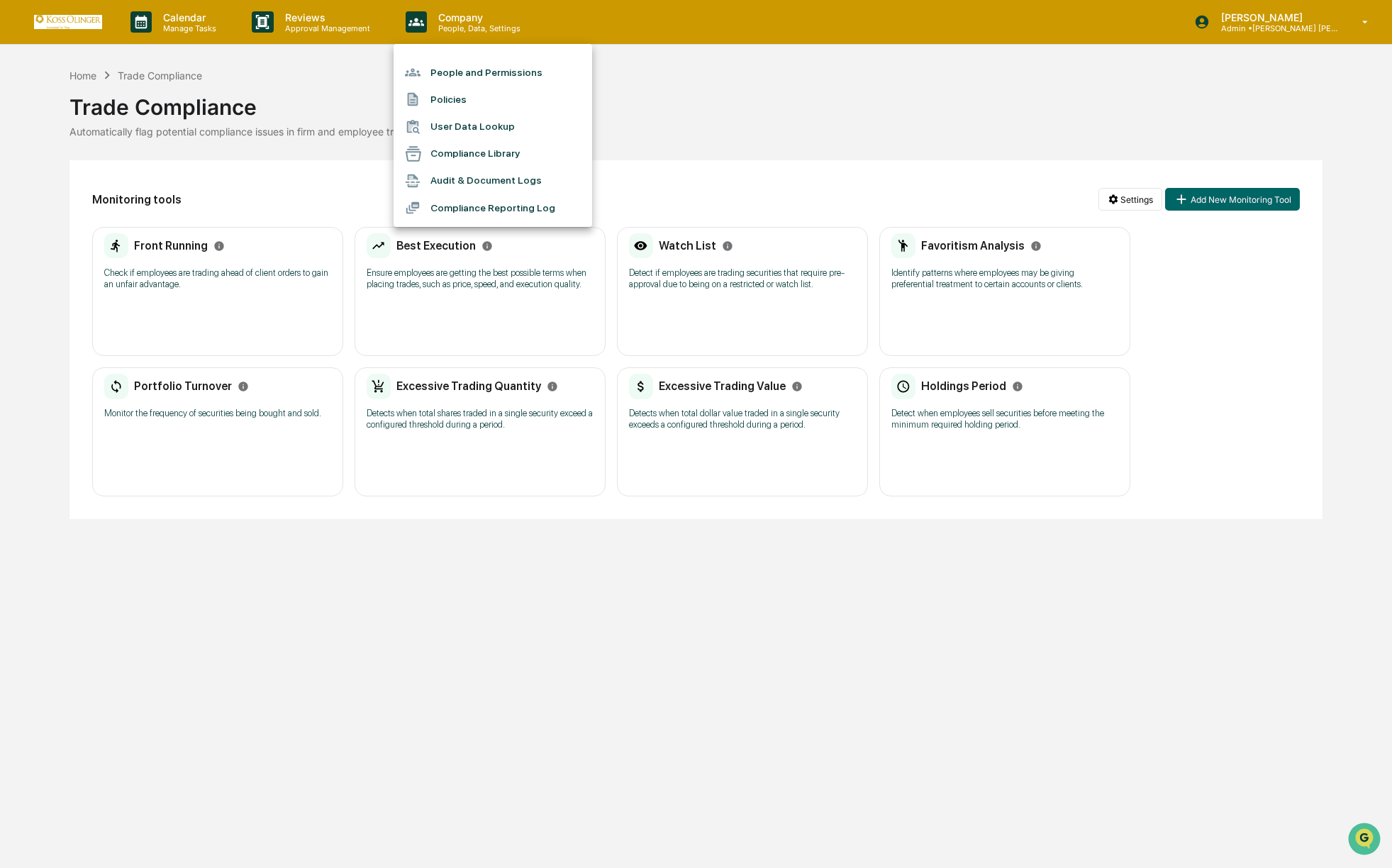
click at [196, 19] on div at bounding box center [696, 434] width 1392 height 868
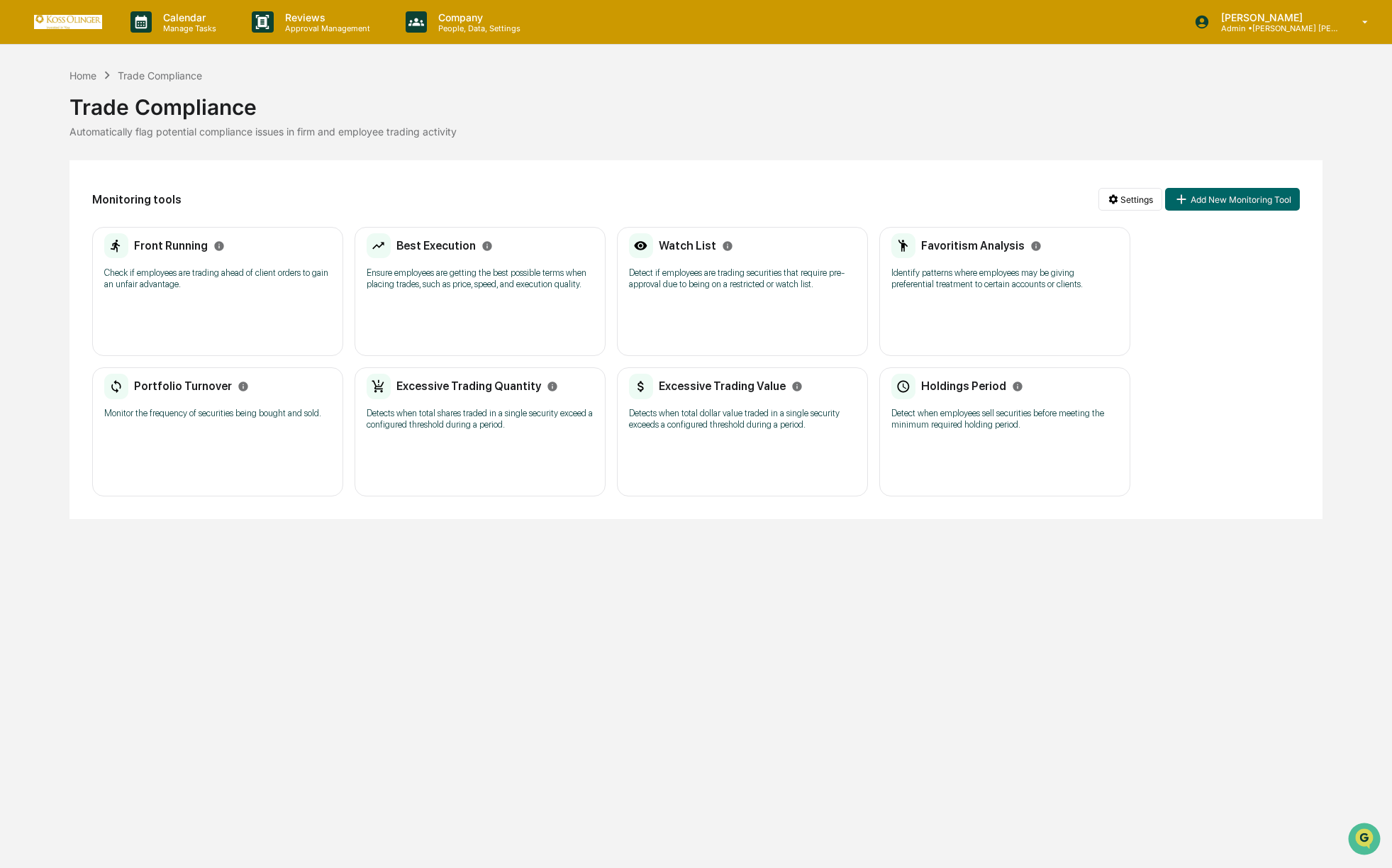
click at [198, 16] on p "Calendar" at bounding box center [188, 17] width 72 height 12
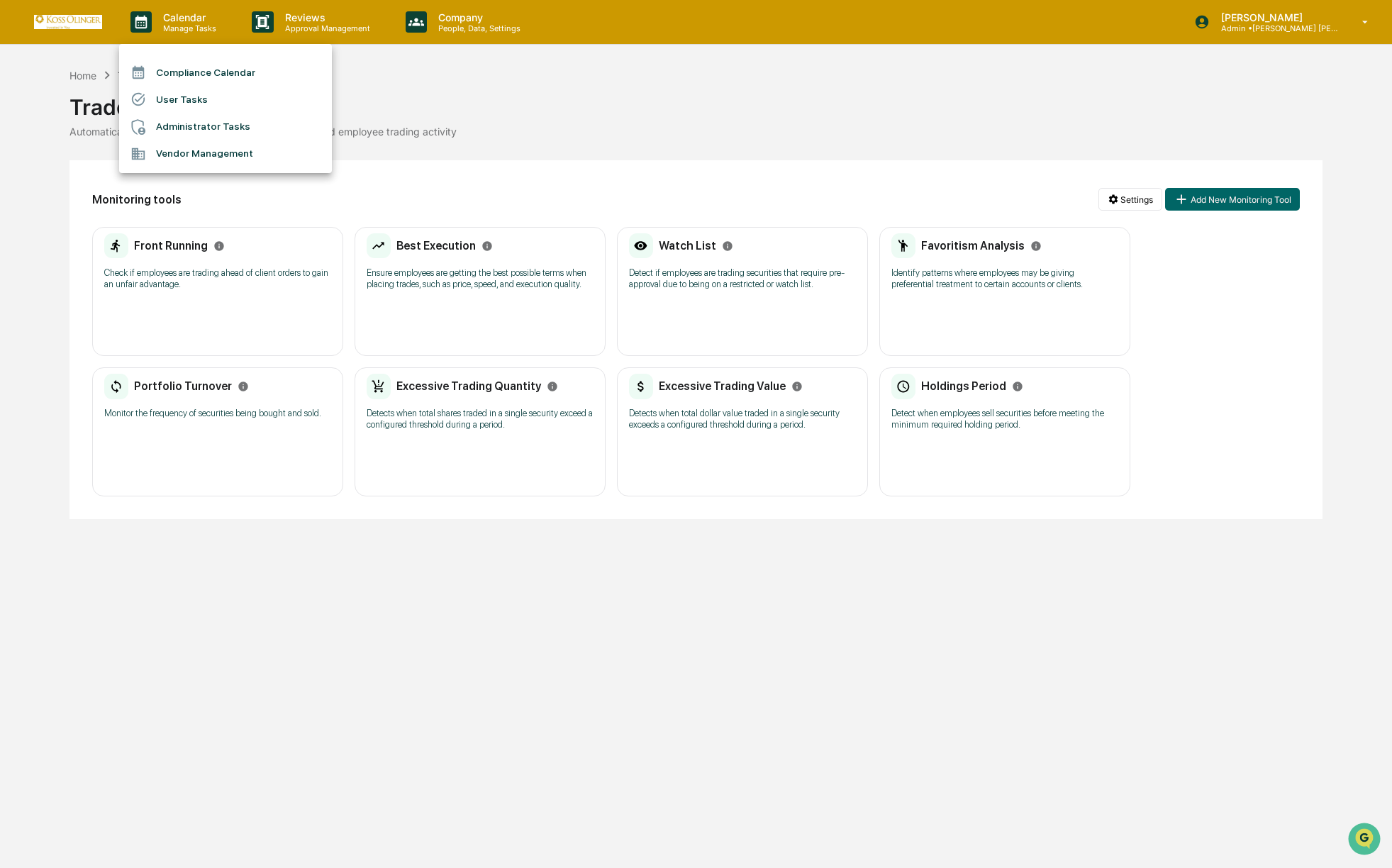
click at [214, 127] on li "Administrator Tasks" at bounding box center [225, 127] width 213 height 27
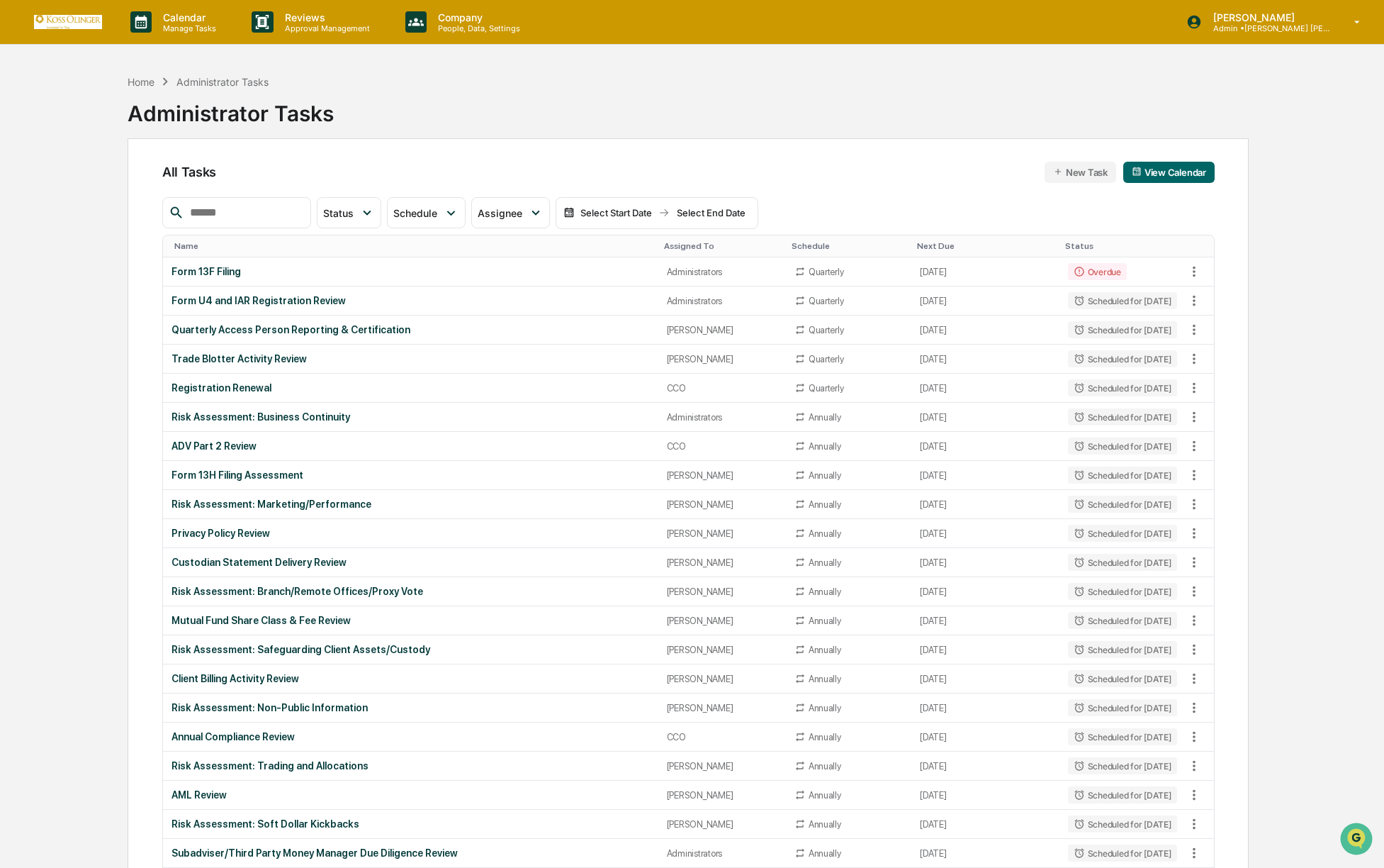
click at [1091, 173] on button "New Task" at bounding box center [1081, 172] width 72 height 22
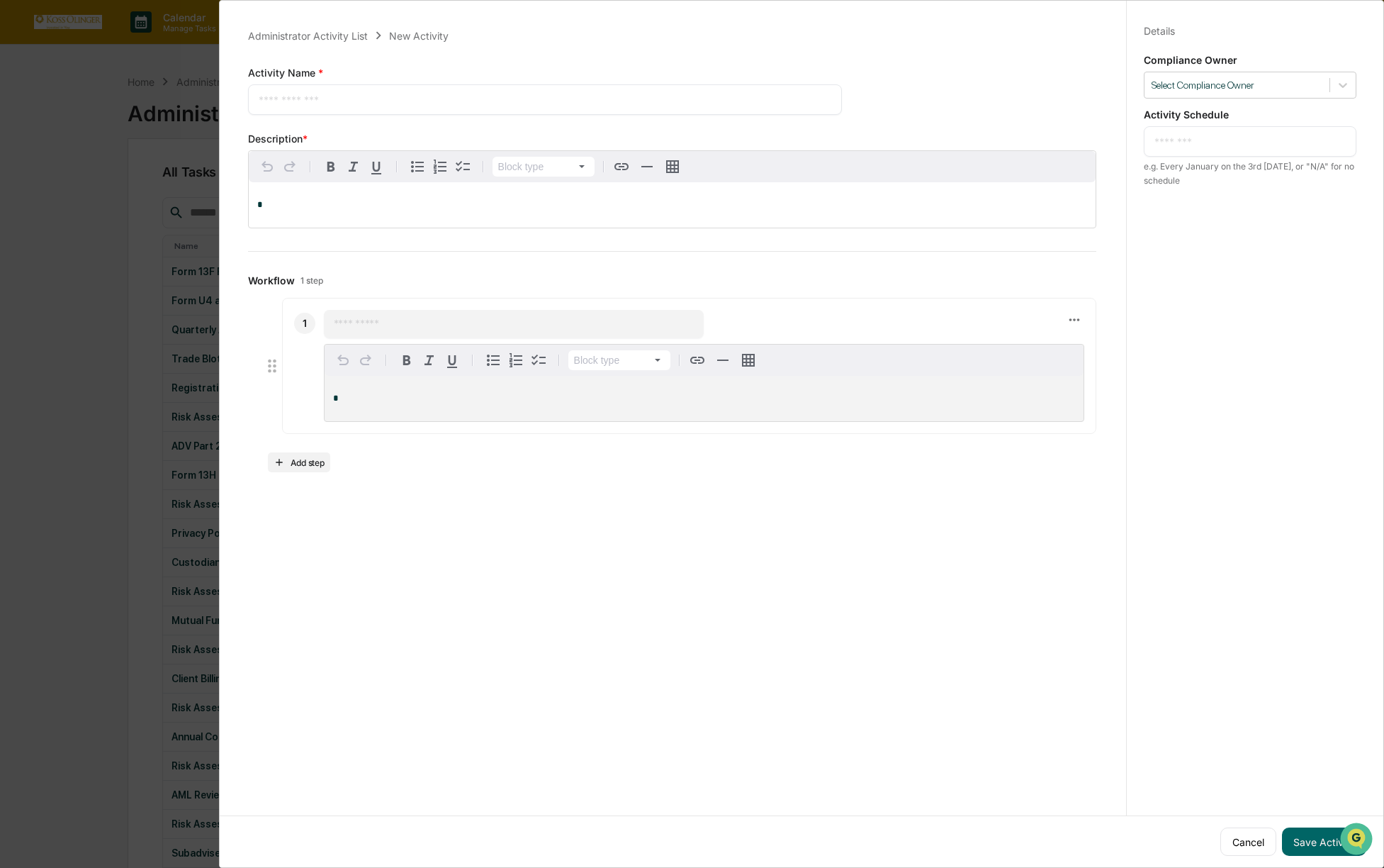
click at [1227, 143] on textarea at bounding box center [1249, 141] width 191 height 15
type textarea "***"
click at [933, 111] on div "Activity Name * * ​ Save Cancel" at bounding box center [671, 90] width 848 height 48
click at [1222, 829] on button "Cancel" at bounding box center [1248, 842] width 56 height 29
